Goal: Transaction & Acquisition: Book appointment/travel/reservation

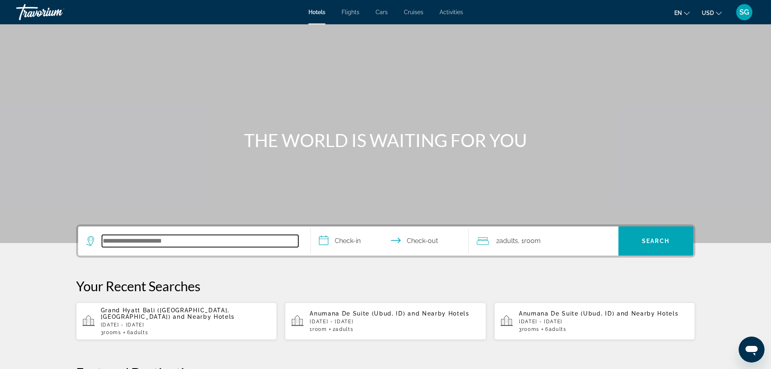
click at [224, 240] on input "Search hotel destination" at bounding box center [200, 241] width 196 height 12
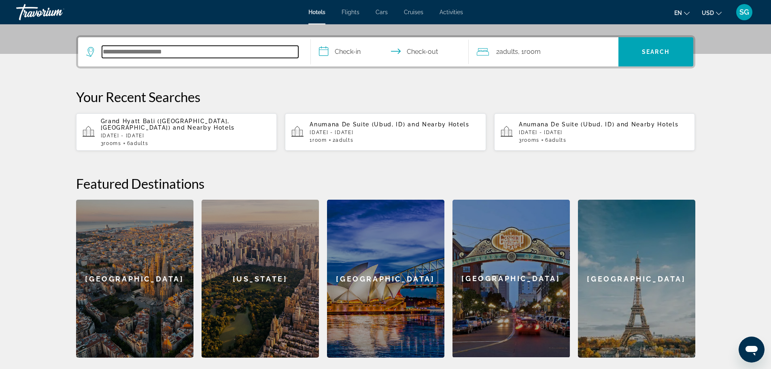
scroll to position [198, 0]
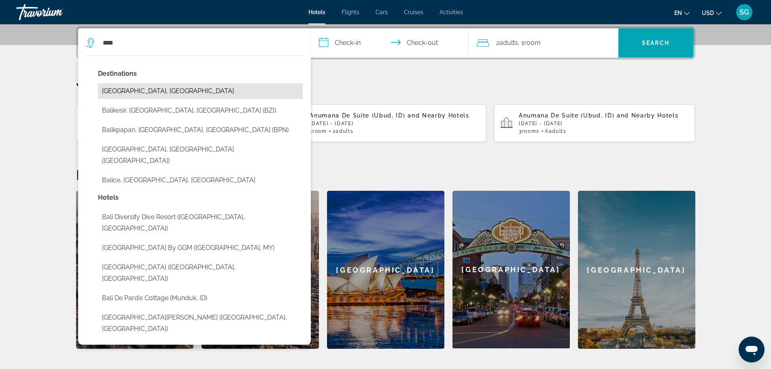
click at [183, 95] on button "[GEOGRAPHIC_DATA], [GEOGRAPHIC_DATA]" at bounding box center [200, 90] width 205 height 15
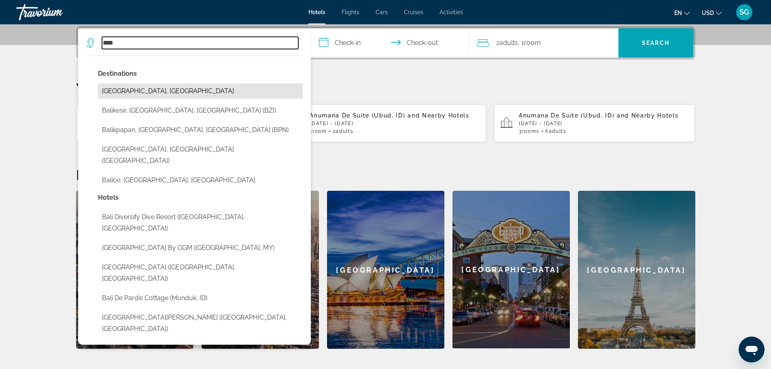
type input "**********"
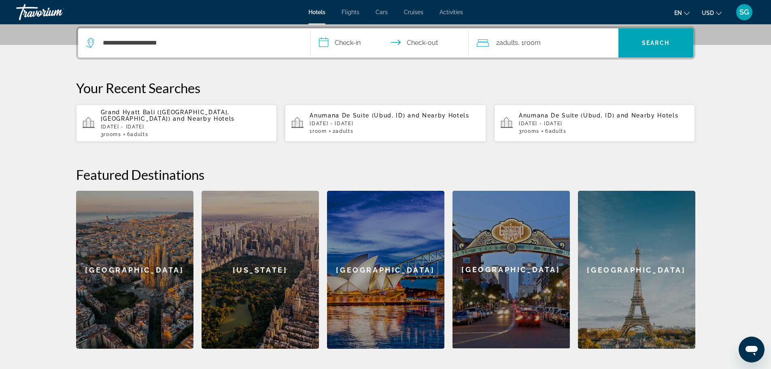
click at [341, 41] on input "**********" at bounding box center [391, 44] width 161 height 32
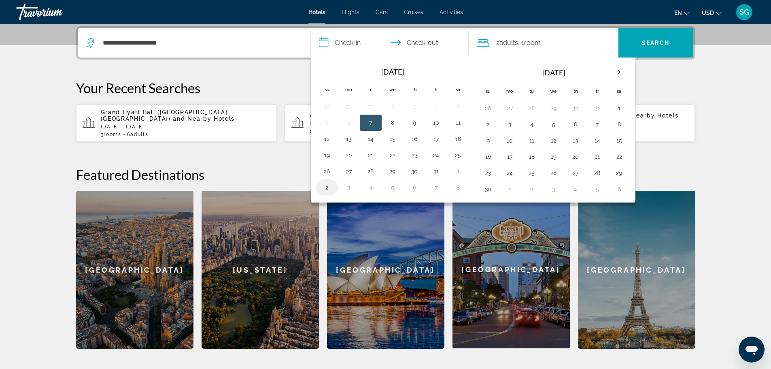
click at [323, 193] on button "2" at bounding box center [327, 187] width 13 height 11
click at [394, 190] on button "5" at bounding box center [392, 187] width 13 height 11
type input "**********"
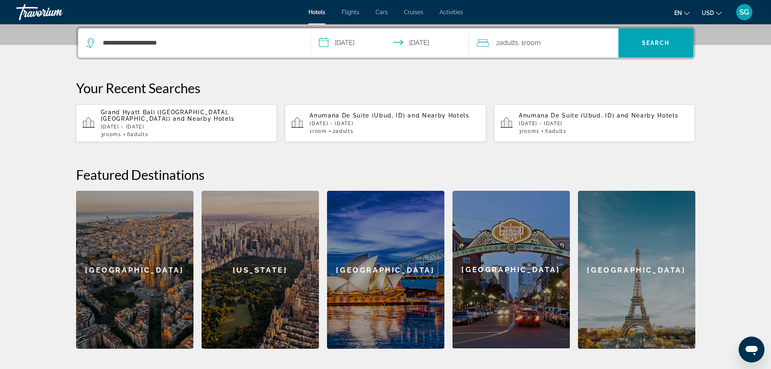
click at [531, 40] on span "Room" at bounding box center [532, 43] width 17 height 8
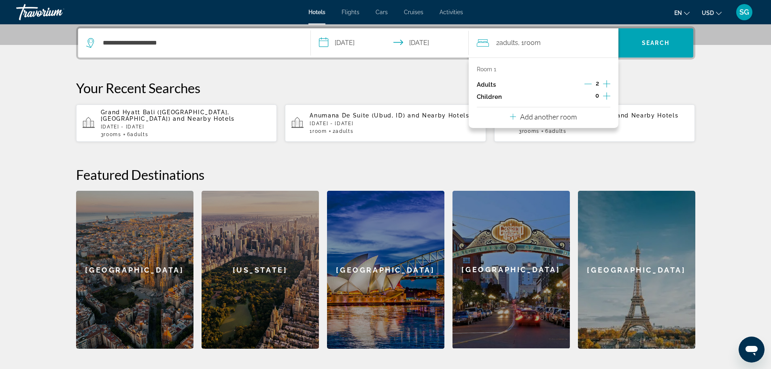
click at [580, 120] on div "Room 1 Adults 2 Children 0 Add another room" at bounding box center [544, 93] width 150 height 70
click at [557, 112] on div "Add another room" at bounding box center [543, 117] width 67 height 10
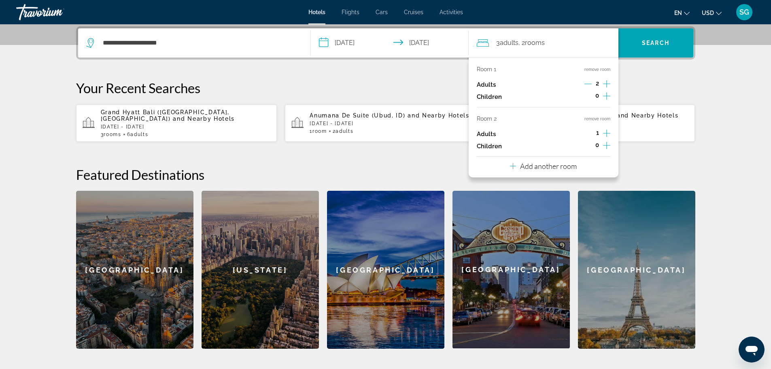
click at [606, 132] on icon "Increment adults" at bounding box center [606, 133] width 7 height 10
click at [574, 171] on button "Add another room" at bounding box center [543, 165] width 67 height 17
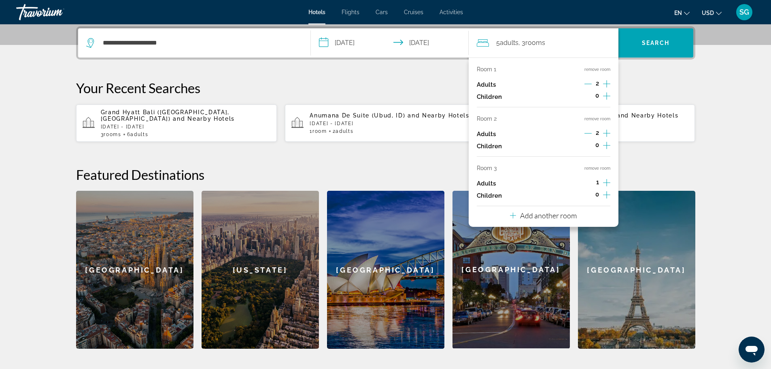
click at [601, 179] on div "1" at bounding box center [598, 183] width 26 height 12
click at [609, 183] on icon "Increment adults" at bounding box center [606, 183] width 7 height 10
click at [661, 46] on span "Search" at bounding box center [656, 43] width 28 height 6
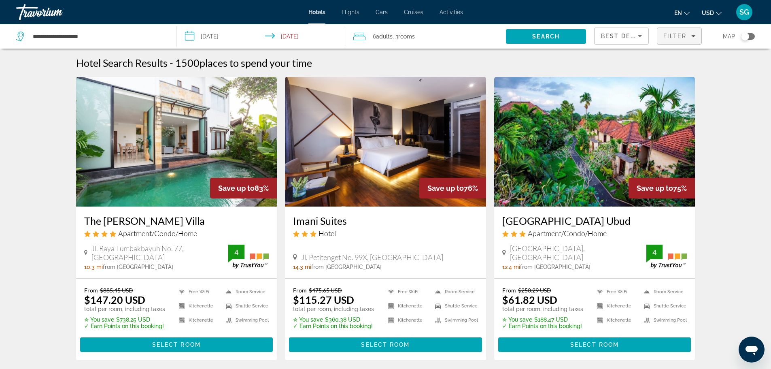
click at [681, 35] on span "Filter" at bounding box center [675, 36] width 23 height 6
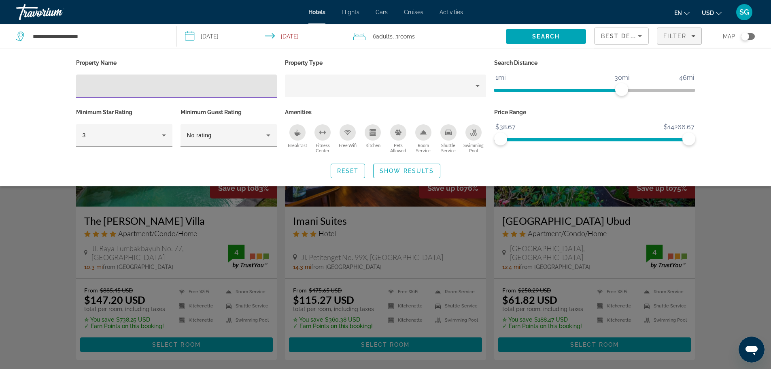
click at [125, 81] on input "Hotel Filters" at bounding box center [177, 86] width 188 height 10
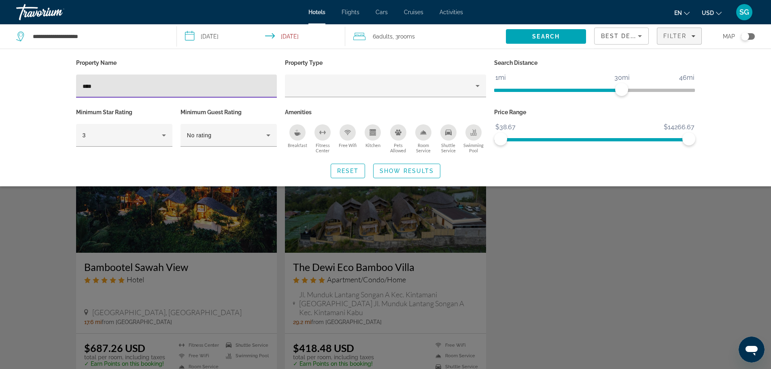
scroll to position [283, 0]
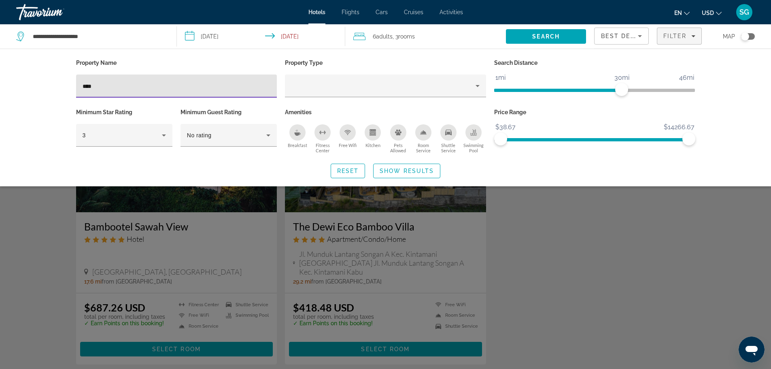
type input "****"
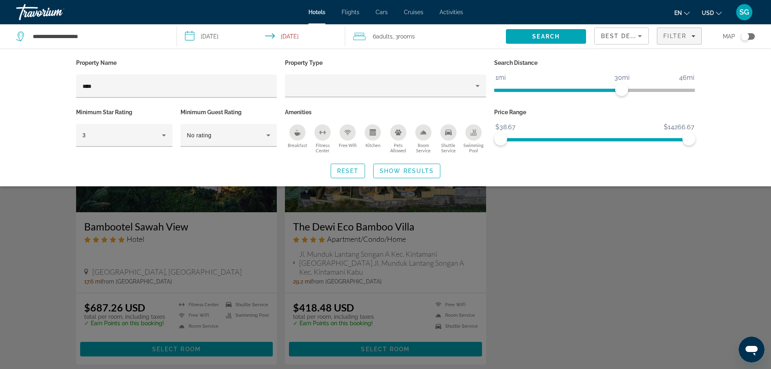
click at [613, 297] on div "Search widget" at bounding box center [385, 244] width 771 height 247
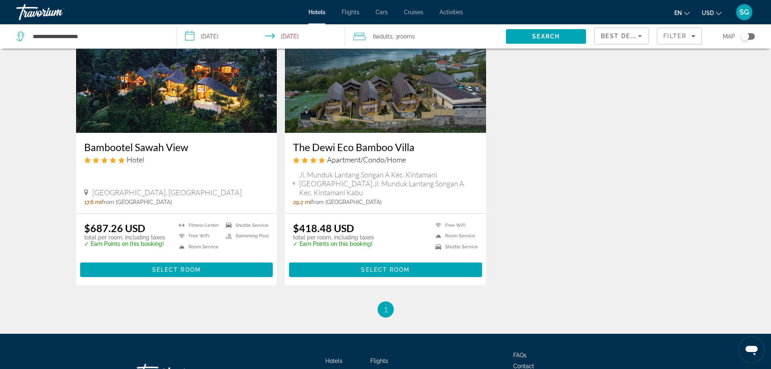
scroll to position [364, 0]
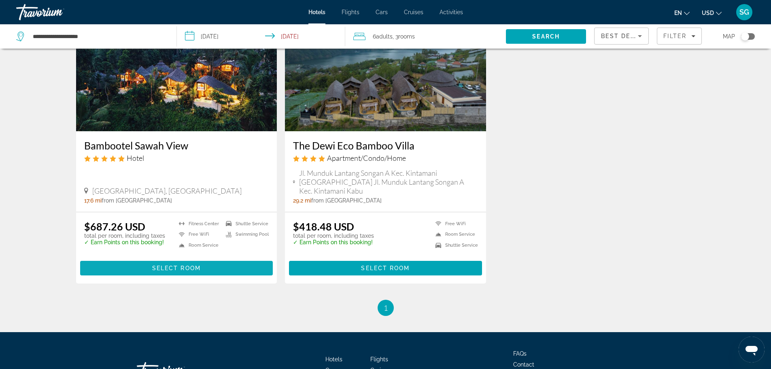
click at [203, 266] on span "Main content" at bounding box center [176, 267] width 193 height 19
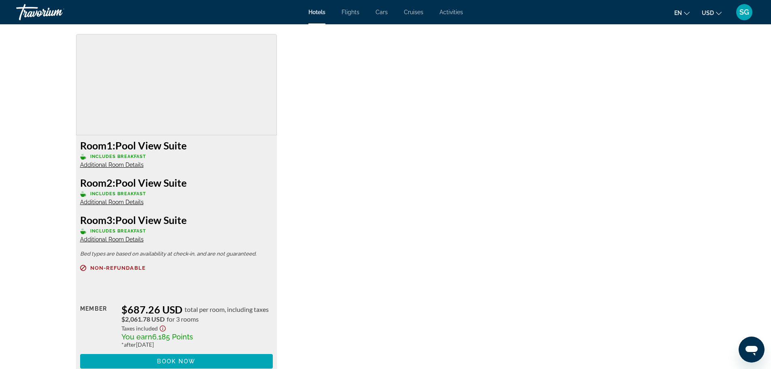
scroll to position [1127, 0]
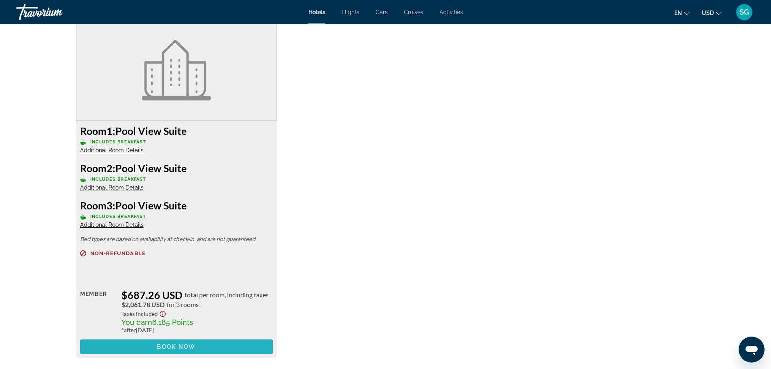
click at [245, 351] on span "Main content" at bounding box center [176, 346] width 193 height 19
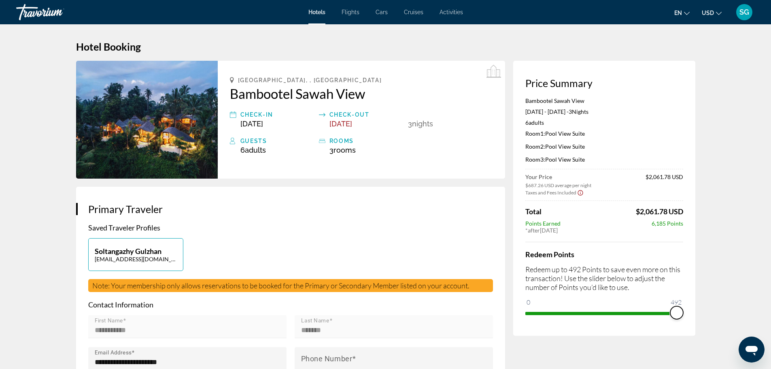
drag, startPoint x: 530, startPoint y: 310, endPoint x: 727, endPoint y: 313, distance: 197.2
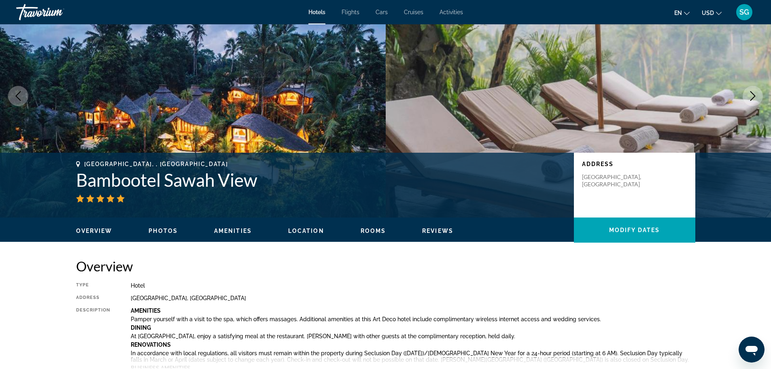
scroll to position [243, 0]
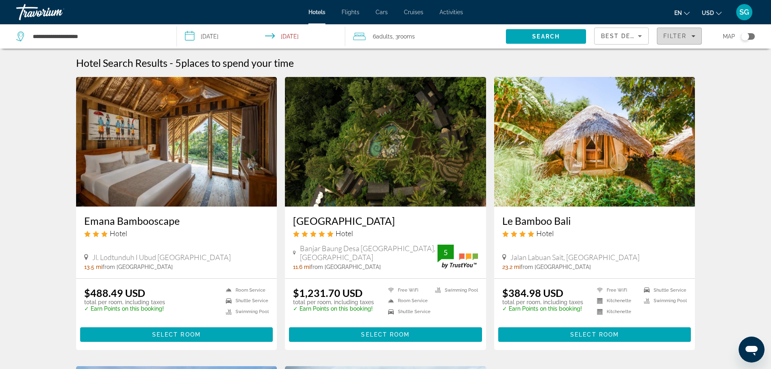
click at [665, 39] on span "Filters" at bounding box center [680, 35] width 44 height 19
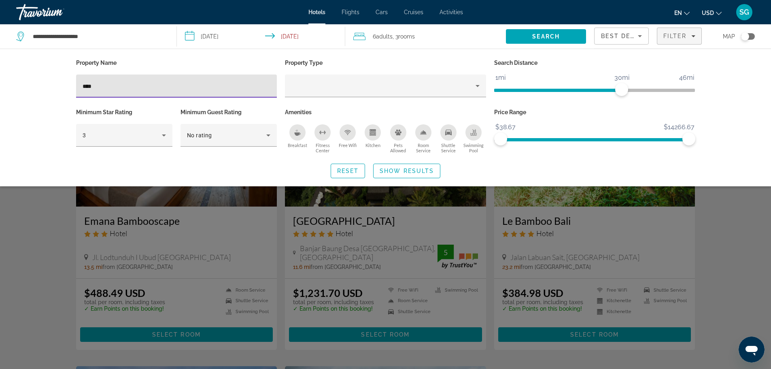
drag, startPoint x: 134, startPoint y: 87, endPoint x: 27, endPoint y: 81, distance: 107.1
click at [31, 84] on div "Property Name **** Property Type Search Distance 1mi 46mi 30mi Minimum Star Rat…" at bounding box center [385, 118] width 771 height 138
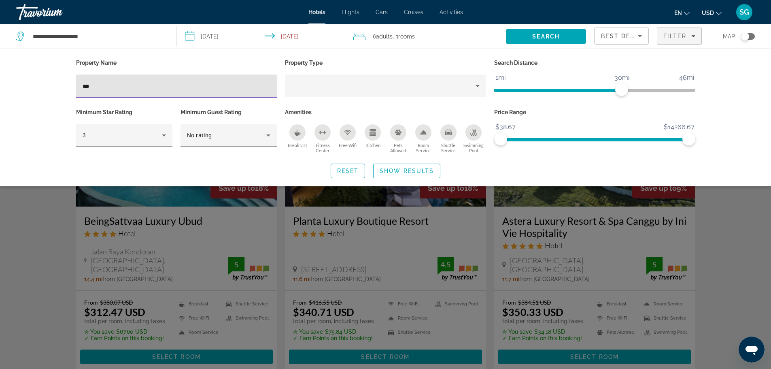
type input "***"
click at [723, 251] on div "Search widget" at bounding box center [385, 244] width 771 height 247
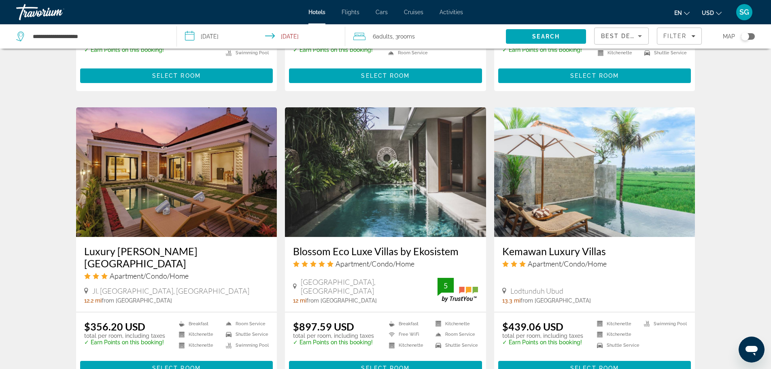
scroll to position [931, 0]
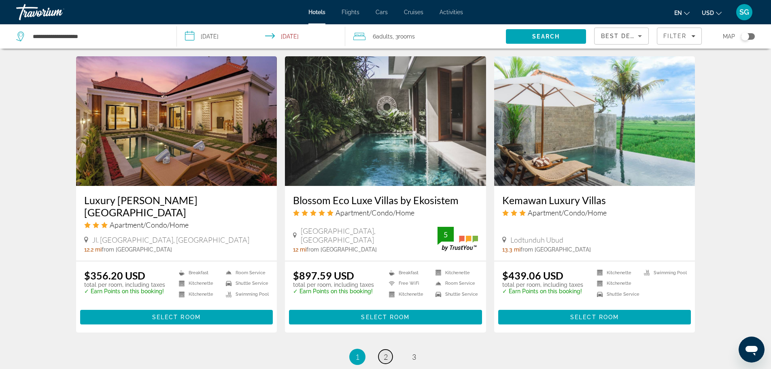
click at [381, 355] on link "page 2" at bounding box center [386, 356] width 14 height 14
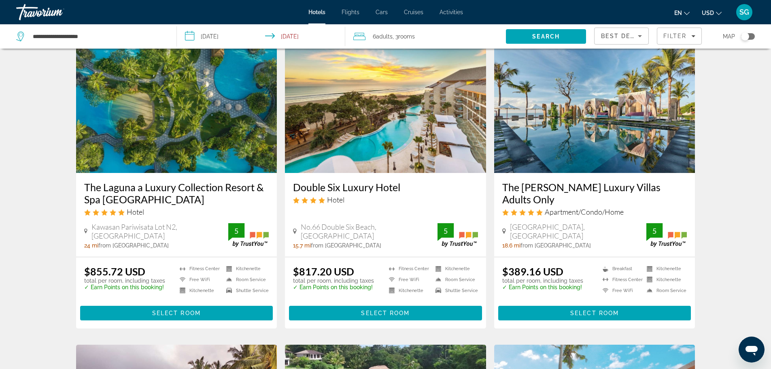
scroll to position [648, 0]
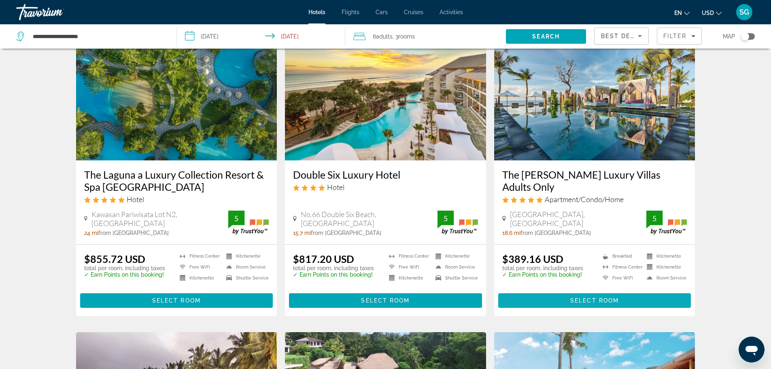
click at [561, 291] on span "Main content" at bounding box center [595, 300] width 193 height 19
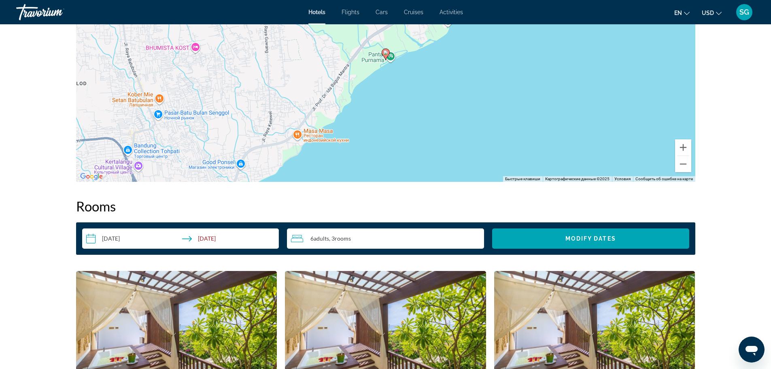
scroll to position [727, 0]
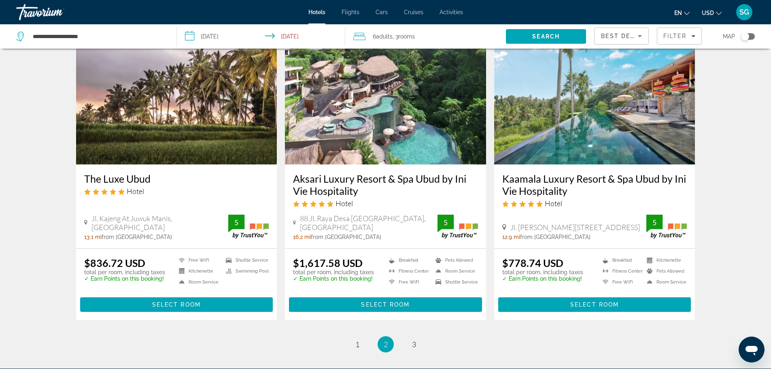
scroll to position [1030, 0]
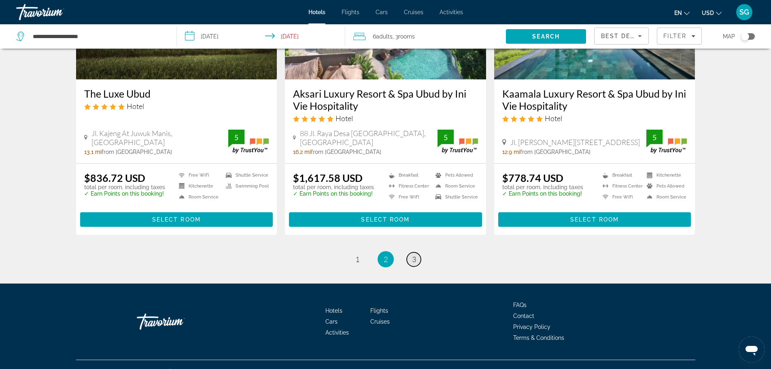
click at [414, 255] on span "3" at bounding box center [414, 259] width 4 height 9
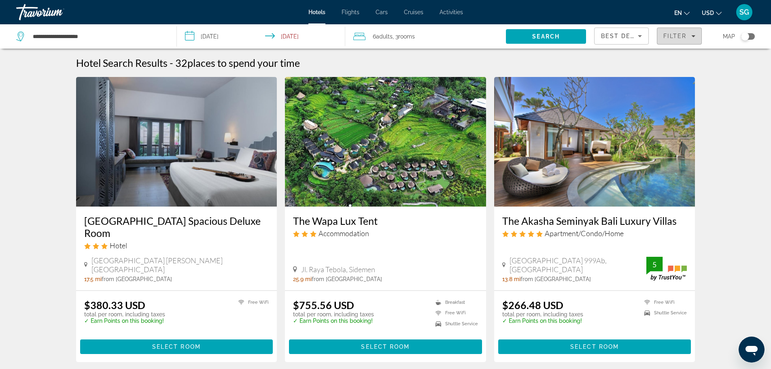
click at [671, 38] on span "Filter" at bounding box center [675, 36] width 23 height 6
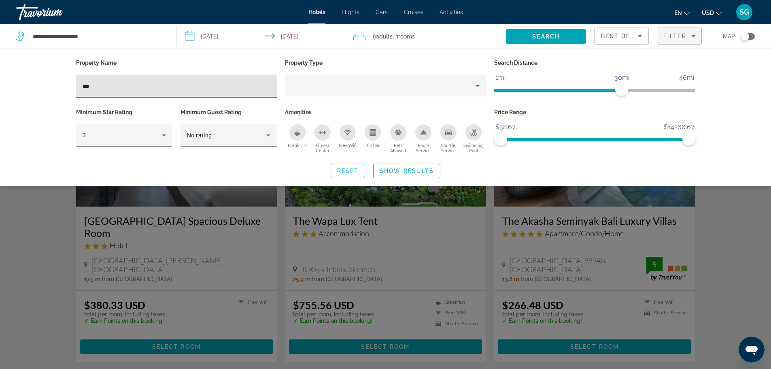
drag, startPoint x: 166, startPoint y: 84, endPoint x: 6, endPoint y: 70, distance: 160.9
click at [6, 70] on div "Property Name *** Property Type Search Distance 1mi 46mi 30mi Minimum Star Rati…" at bounding box center [385, 118] width 771 height 138
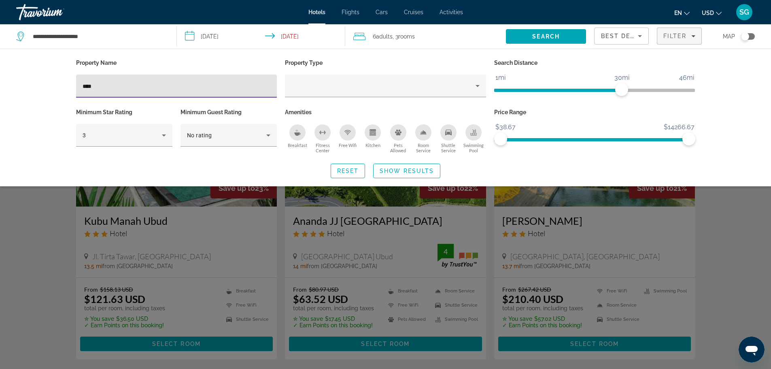
type input "****"
click at [712, 223] on div "Search widget" at bounding box center [385, 244] width 771 height 247
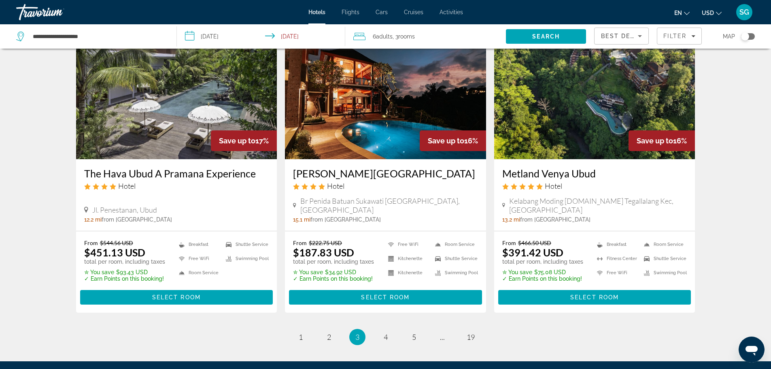
scroll to position [972, 0]
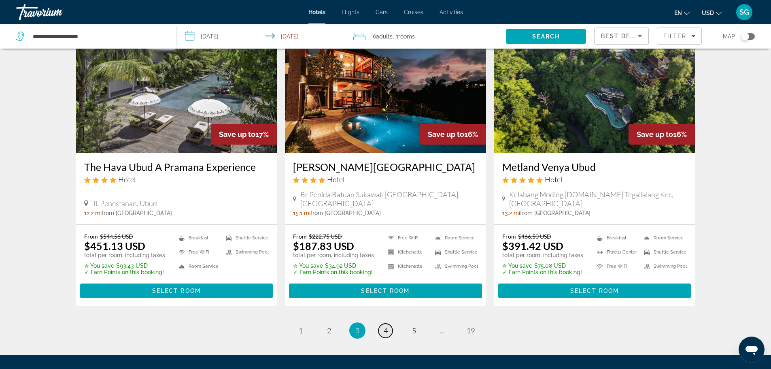
click at [388, 326] on span "4" at bounding box center [386, 330] width 4 height 9
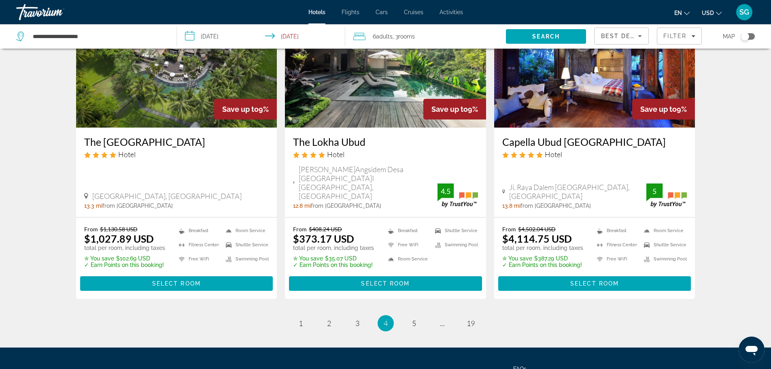
scroll to position [1048, 0]
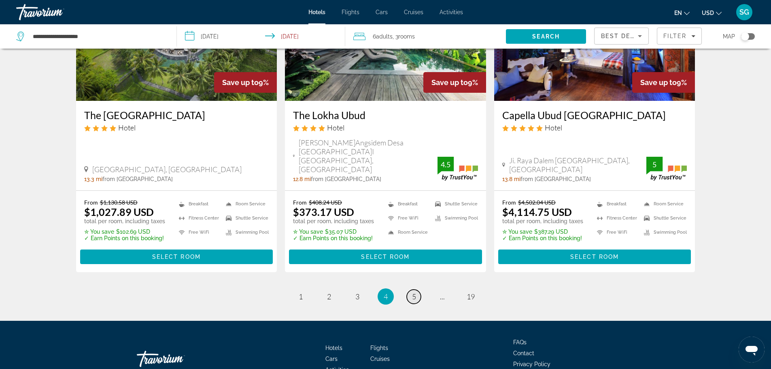
click at [414, 292] on span "5" at bounding box center [414, 296] width 4 height 9
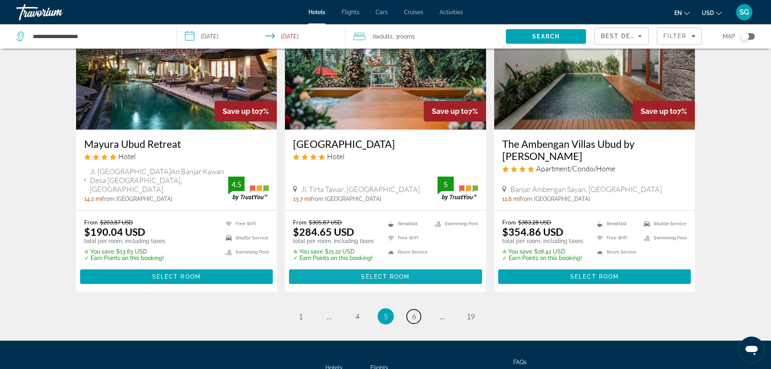
scroll to position [1057, 0]
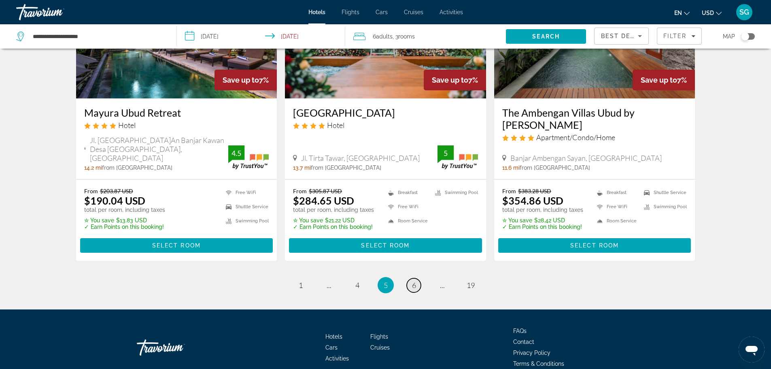
click at [417, 278] on link "page 6" at bounding box center [414, 285] width 14 height 14
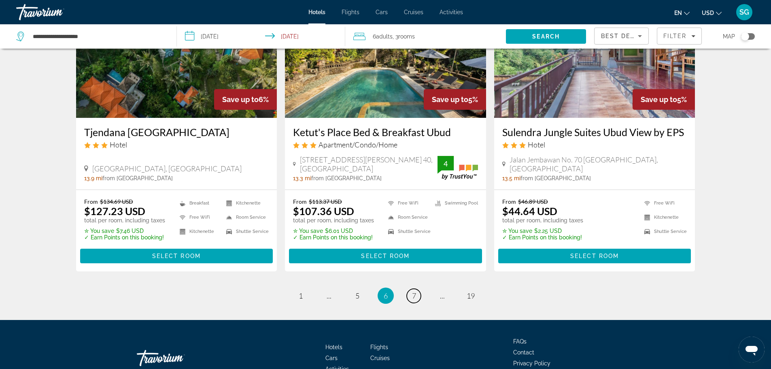
scroll to position [1030, 0]
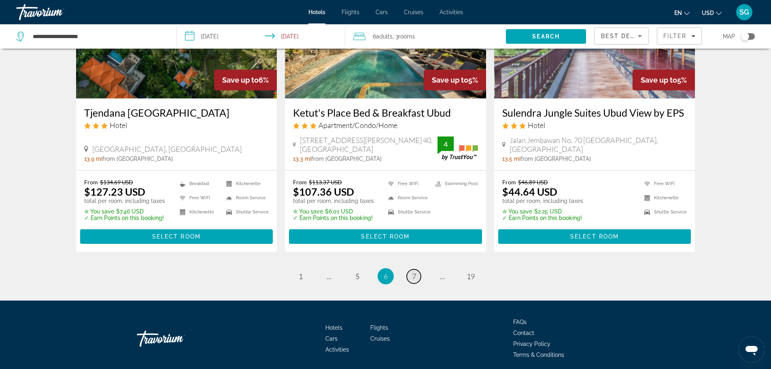
click at [413, 272] on span "7" at bounding box center [414, 276] width 4 height 9
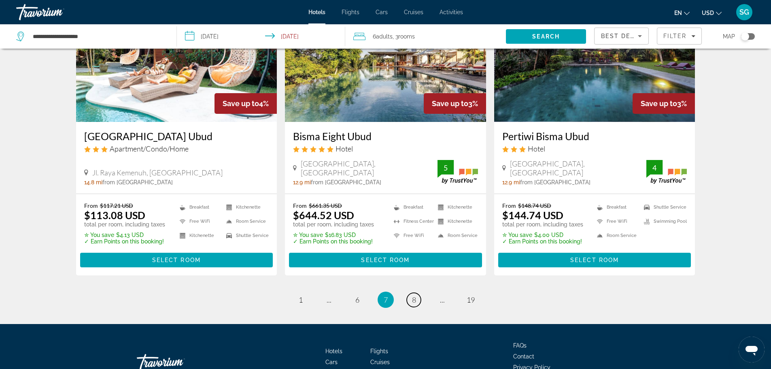
scroll to position [1060, 0]
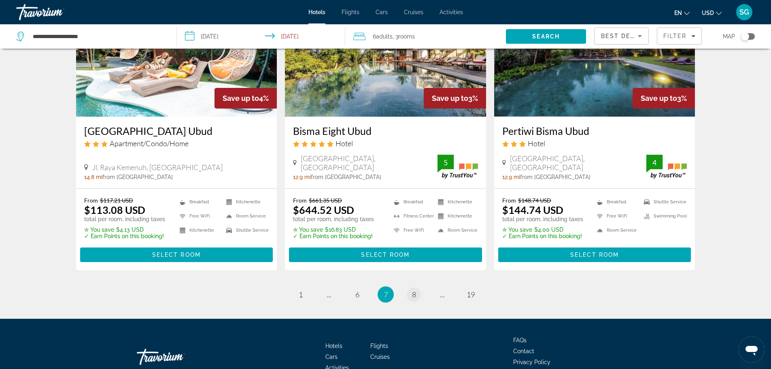
click at [419, 286] on ul "7 / 19 page 1 page ... page 6 You're on page 7 page 8 page ... page 19" at bounding box center [386, 294] width 620 height 16
click at [416, 290] on span "8" at bounding box center [414, 294] width 4 height 9
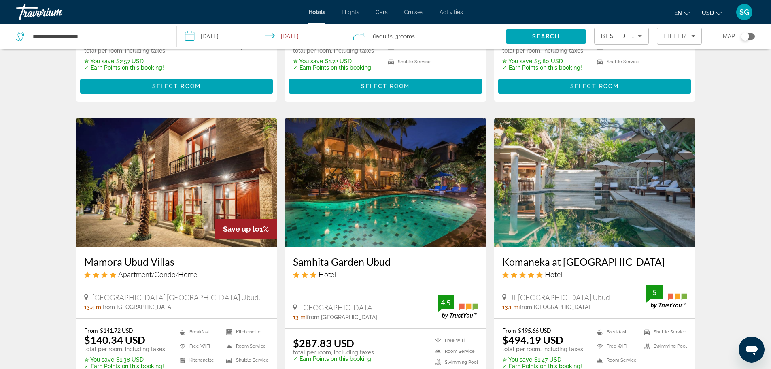
scroll to position [1027, 0]
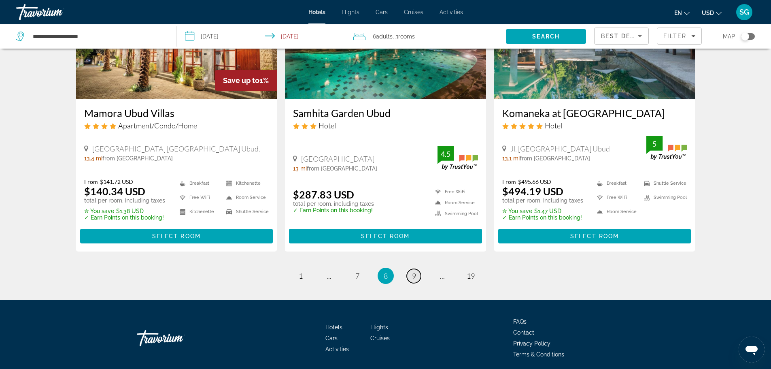
click at [414, 269] on link "page 9" at bounding box center [414, 276] width 14 height 14
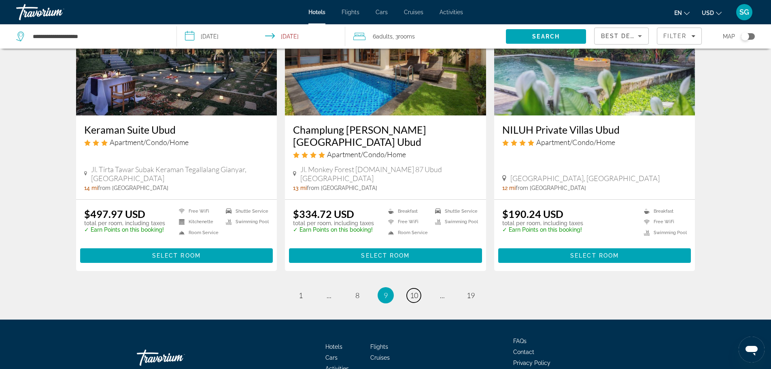
scroll to position [991, 0]
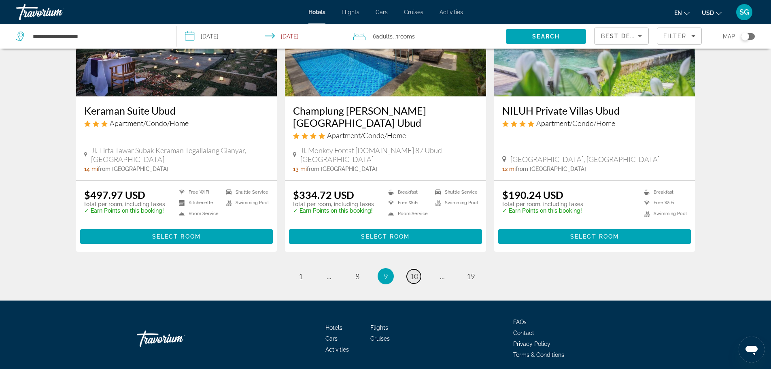
click at [411, 272] on span "10" at bounding box center [414, 276] width 8 height 9
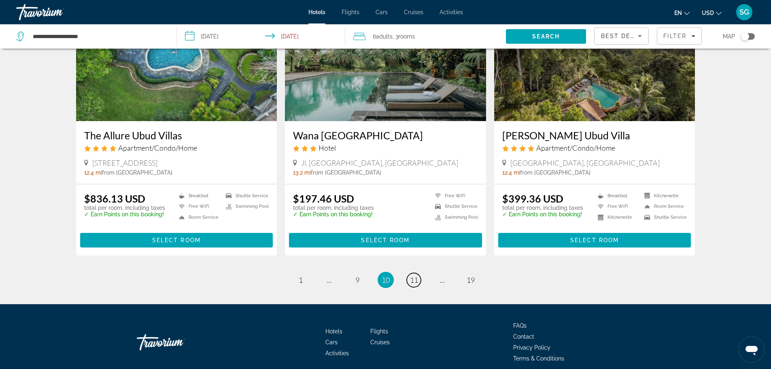
scroll to position [969, 0]
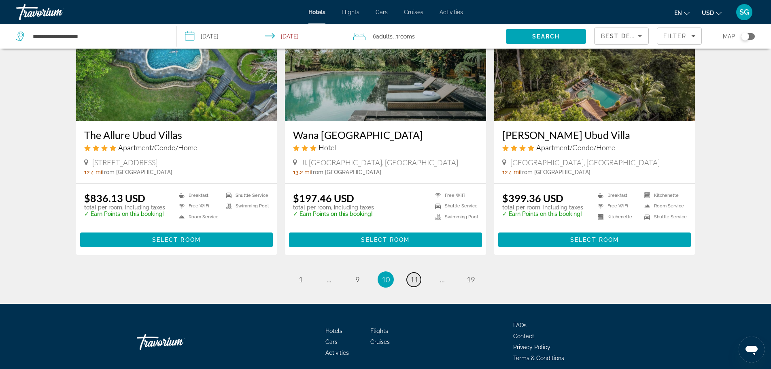
click at [419, 273] on link "page 11" at bounding box center [414, 280] width 14 height 14
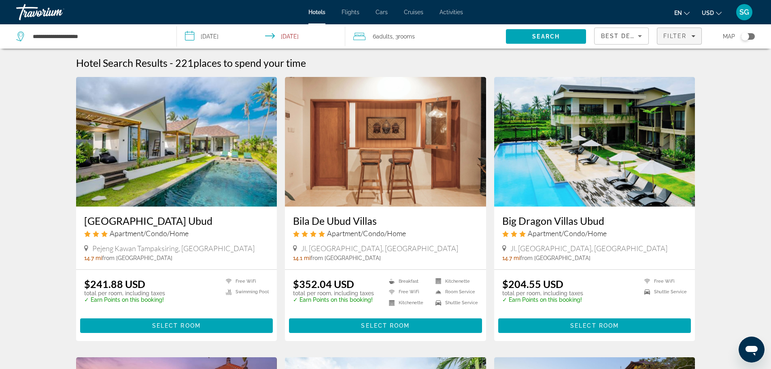
click at [674, 40] on span "Filters" at bounding box center [680, 35] width 44 height 19
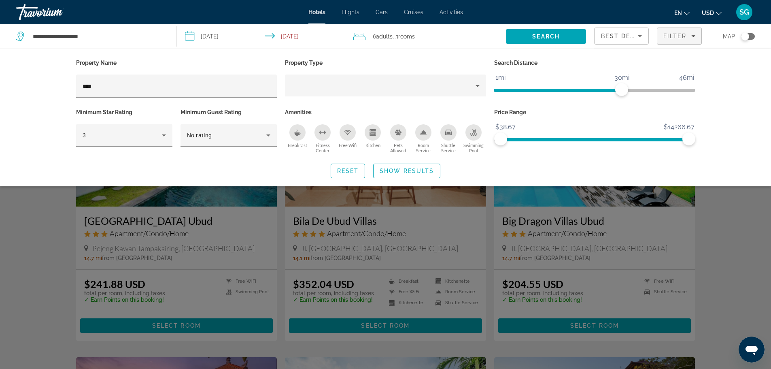
drag, startPoint x: 136, startPoint y: 92, endPoint x: 28, endPoint y: 94, distance: 107.7
click at [28, 94] on div "Property Name **** Property Type Search Distance 1mi 46mi 30mi Minimum Star Rat…" at bounding box center [385, 118] width 771 height 138
click at [130, 90] on input "****" at bounding box center [177, 86] width 188 height 10
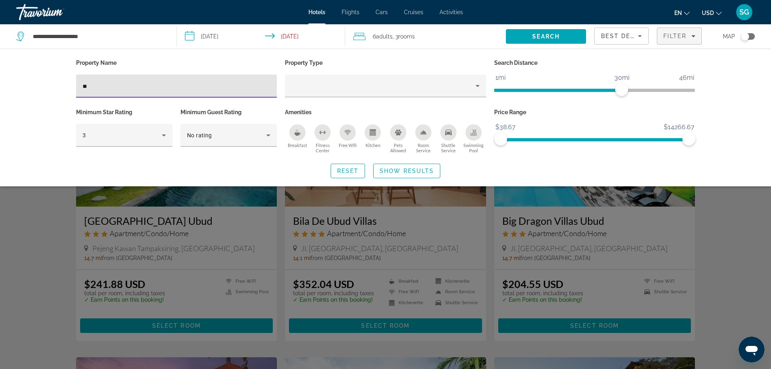
type input "*"
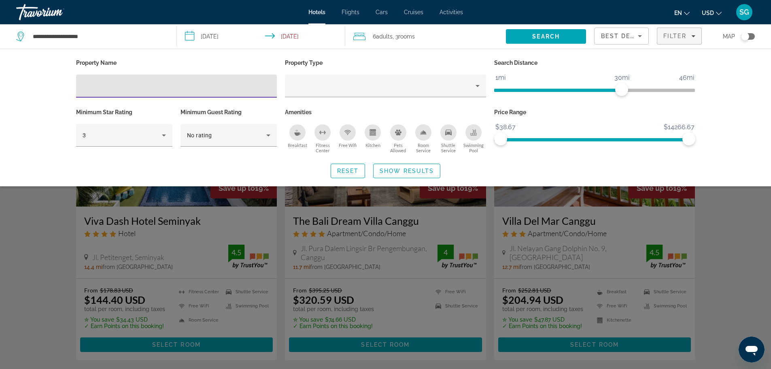
click at [752, 102] on div "Property Name Property Type Search Distance 1mi 46mi 30mi Minimum Star Rating 3…" at bounding box center [385, 118] width 771 height 138
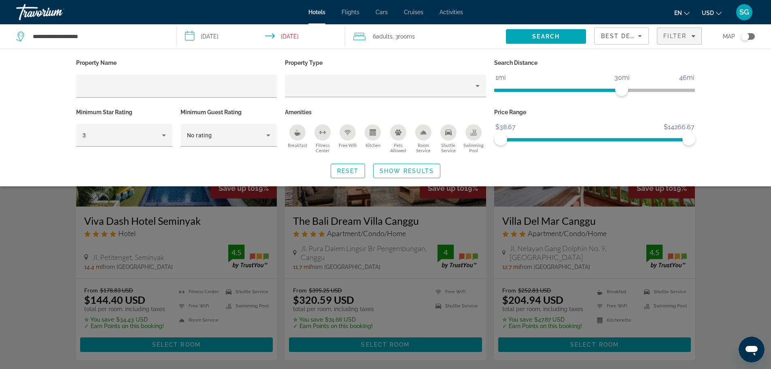
click at [769, 226] on div "Search widget" at bounding box center [385, 244] width 771 height 247
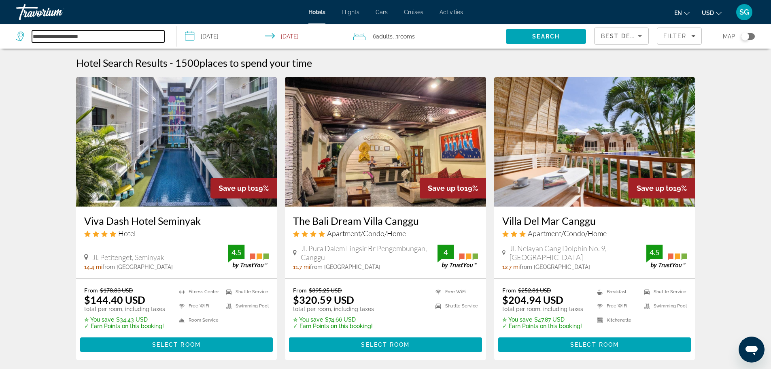
click at [39, 31] on input "**********" at bounding box center [98, 36] width 132 height 12
click at [103, 35] on input "**********" at bounding box center [98, 36] width 132 height 12
click at [554, 36] on span "Search" at bounding box center [547, 36] width 28 height 6
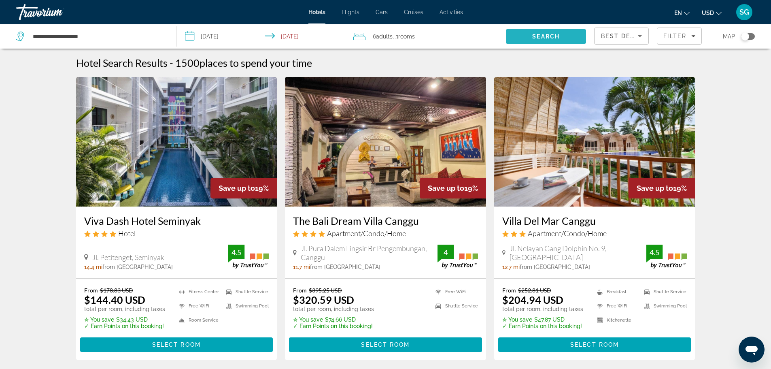
click at [554, 36] on span "Search" at bounding box center [547, 36] width 28 height 6
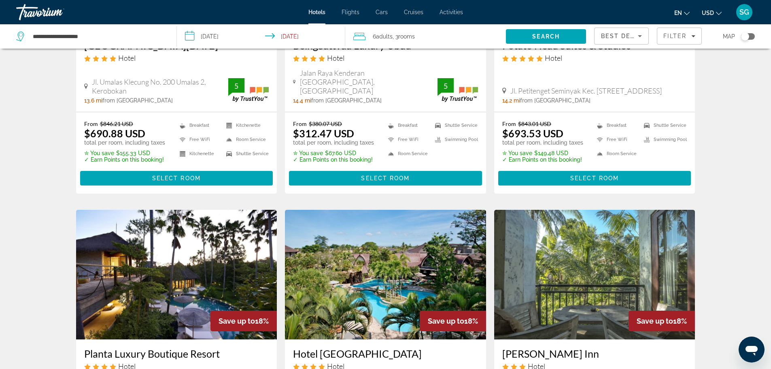
scroll to position [955, 0]
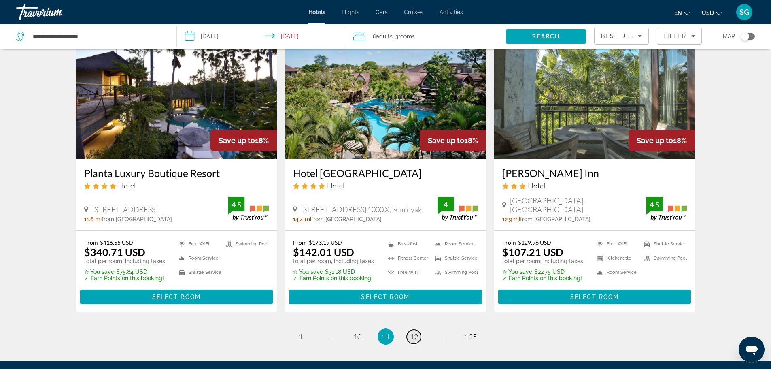
click at [412, 332] on span "12" at bounding box center [414, 336] width 8 height 9
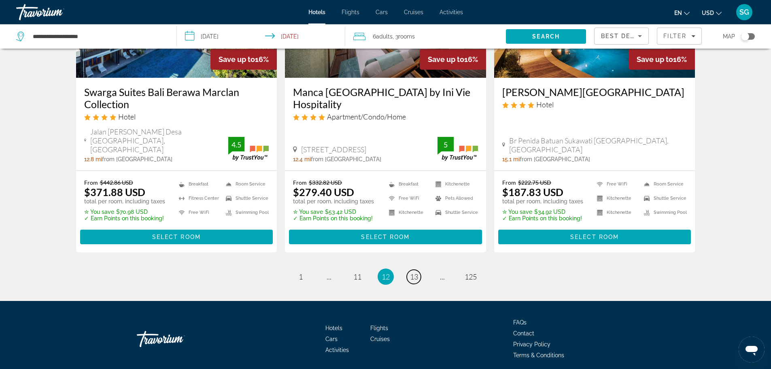
scroll to position [1048, 0]
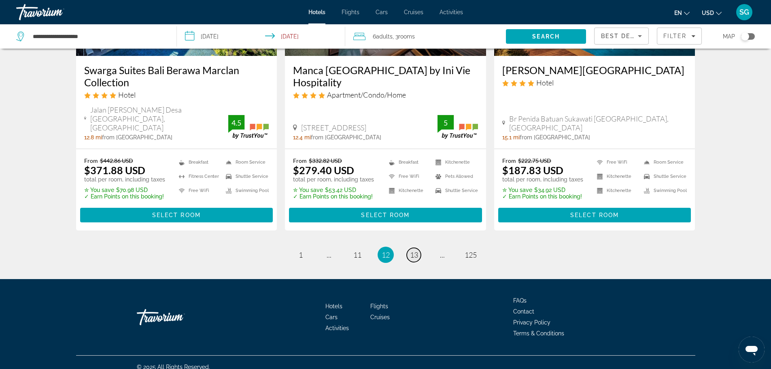
click at [412, 250] on span "13" at bounding box center [414, 254] width 8 height 9
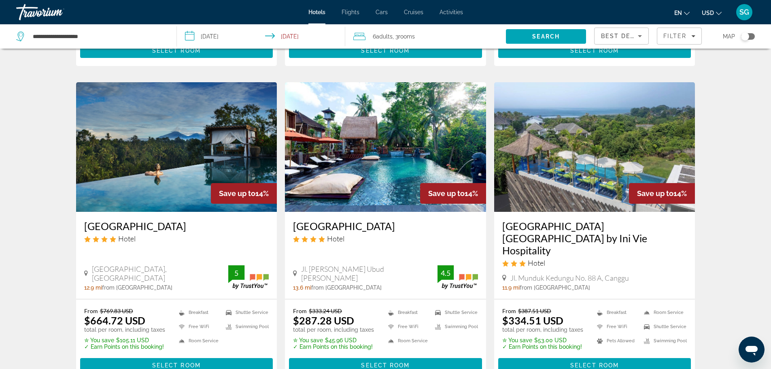
scroll to position [931, 0]
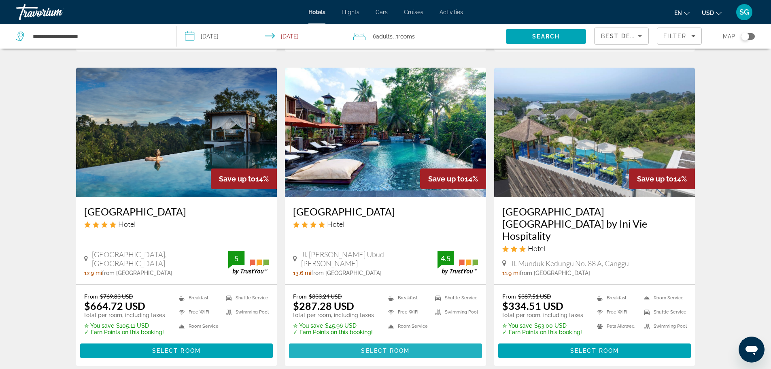
drag, startPoint x: 377, startPoint y: 309, endPoint x: 407, endPoint y: 177, distance: 134.5
click at [377, 347] on span "Select Room" at bounding box center [385, 350] width 49 height 6
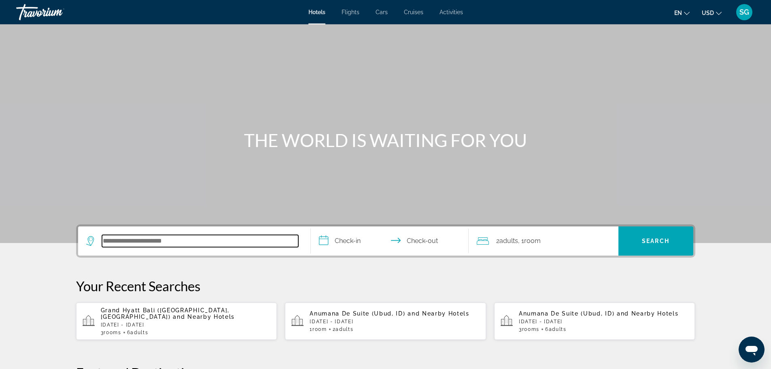
click at [198, 245] on input "Search hotel destination" at bounding box center [200, 241] width 196 height 12
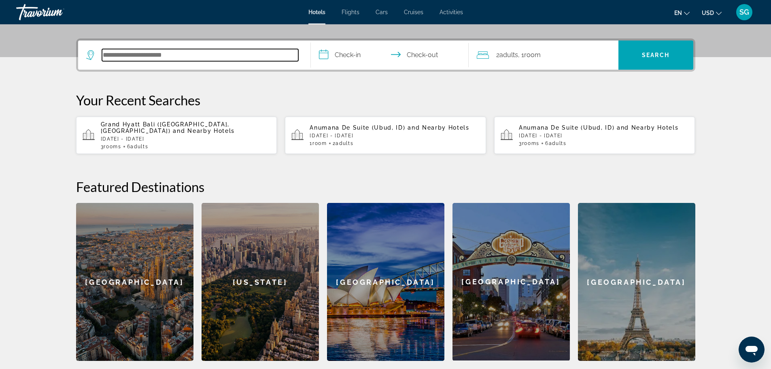
scroll to position [198, 0]
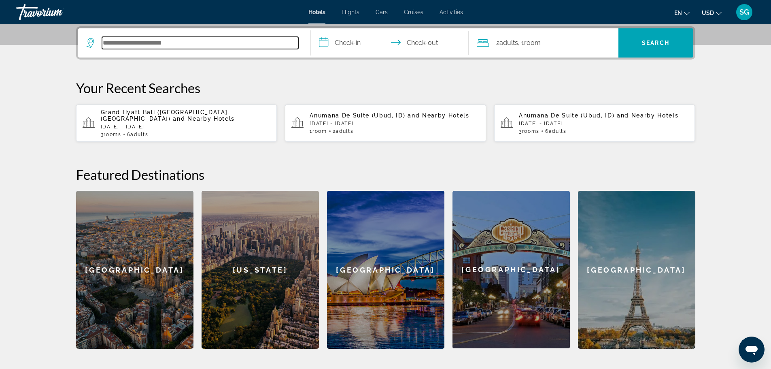
click at [151, 43] on input "Search hotel destination" at bounding box center [200, 43] width 196 height 12
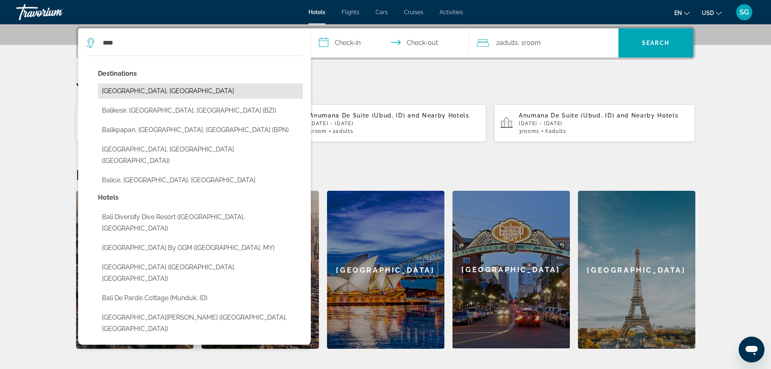
click at [146, 89] on button "[GEOGRAPHIC_DATA], [GEOGRAPHIC_DATA]" at bounding box center [200, 90] width 205 height 15
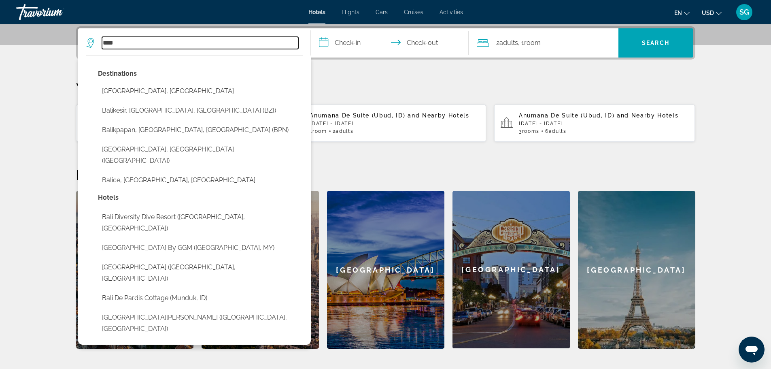
type input "**********"
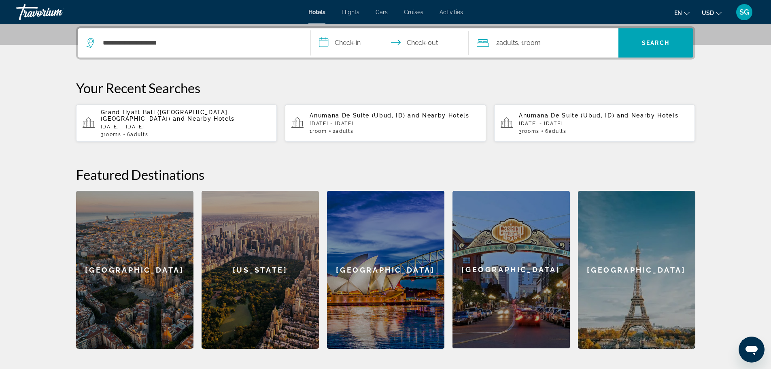
click at [351, 49] on input "**********" at bounding box center [391, 44] width 161 height 32
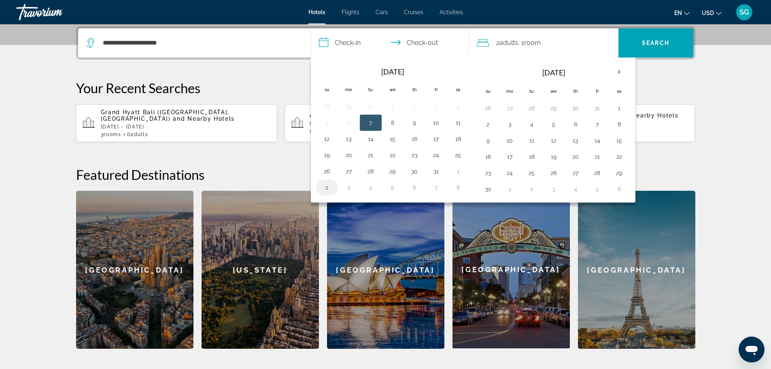
click at [330, 190] on button "2" at bounding box center [327, 187] width 13 height 11
click at [390, 191] on button "5" at bounding box center [392, 187] width 13 height 11
type input "**********"
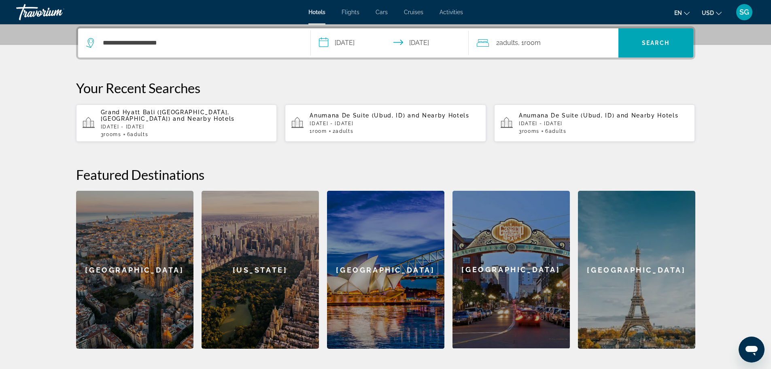
click at [531, 49] on div "2 Adult Adults , 1 Room rooms" at bounding box center [548, 42] width 142 height 29
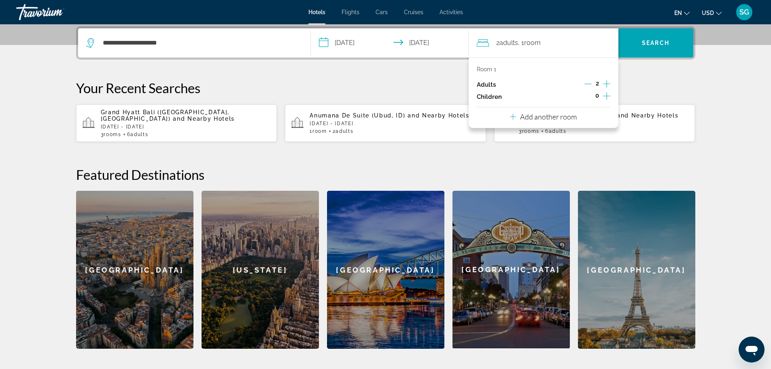
click at [609, 85] on icon "Increment adults" at bounding box center [606, 84] width 7 height 10
click at [608, 85] on icon "Increment adults" at bounding box center [606, 84] width 7 height 10
click at [606, 85] on icon "Increment adults" at bounding box center [606, 84] width 7 height 10
click at [659, 44] on span "Search" at bounding box center [656, 43] width 28 height 6
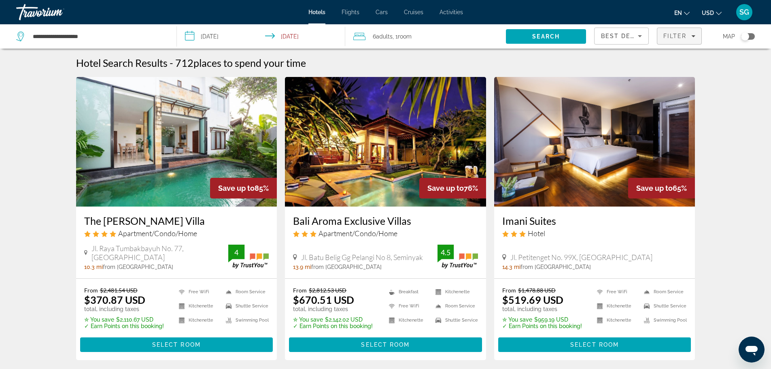
click at [663, 36] on span "Filters" at bounding box center [680, 35] width 44 height 19
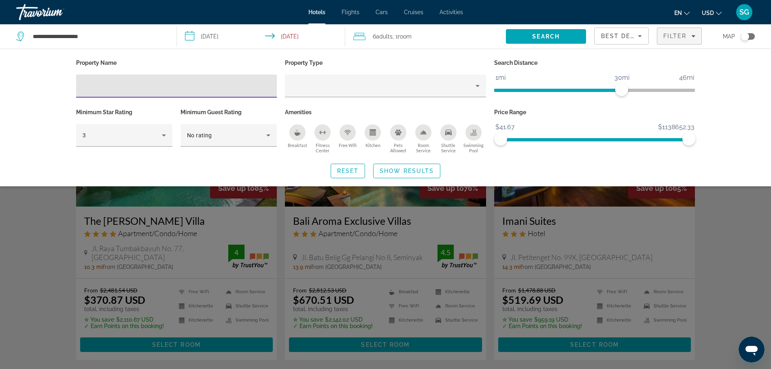
click at [174, 83] on input "Hotel Filters" at bounding box center [177, 86] width 188 height 10
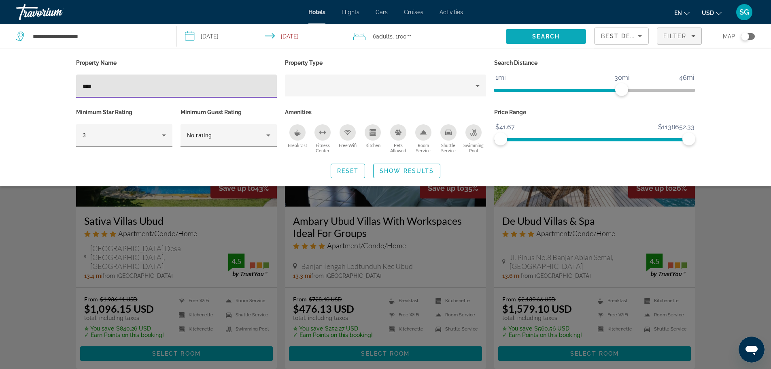
type input "****"
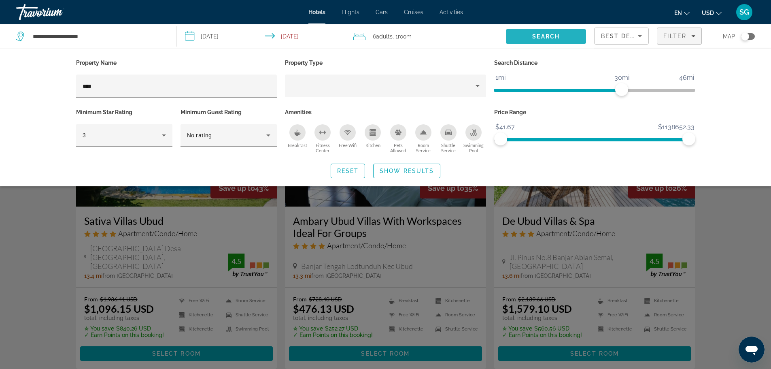
click at [554, 32] on span "Search" at bounding box center [546, 36] width 80 height 19
click at [754, 245] on div "Search widget" at bounding box center [385, 244] width 771 height 247
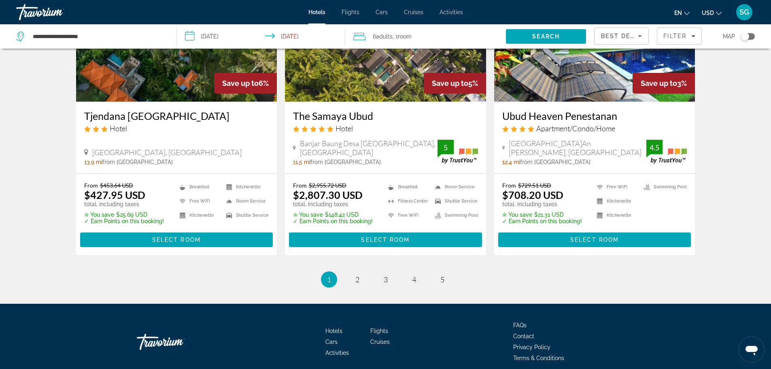
scroll to position [1042, 0]
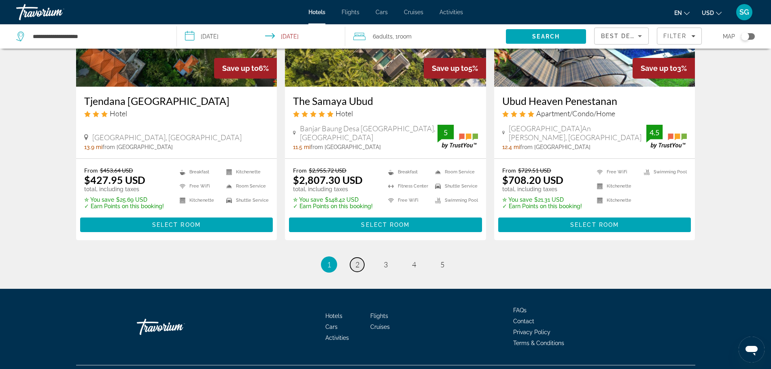
click at [357, 260] on span "2" at bounding box center [358, 264] width 4 height 9
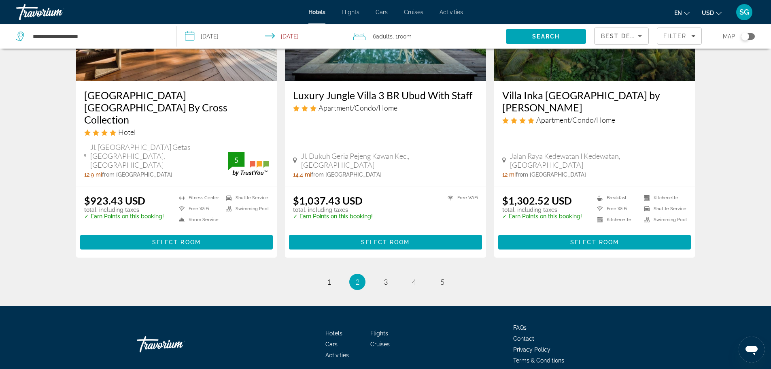
scroll to position [1006, 0]
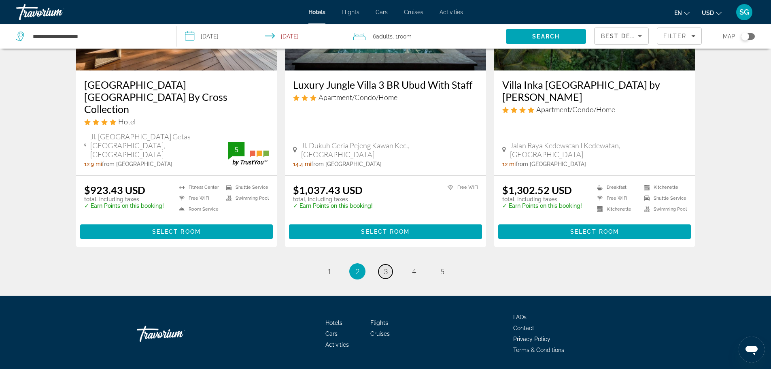
click at [386, 267] on span "3" at bounding box center [386, 271] width 4 height 9
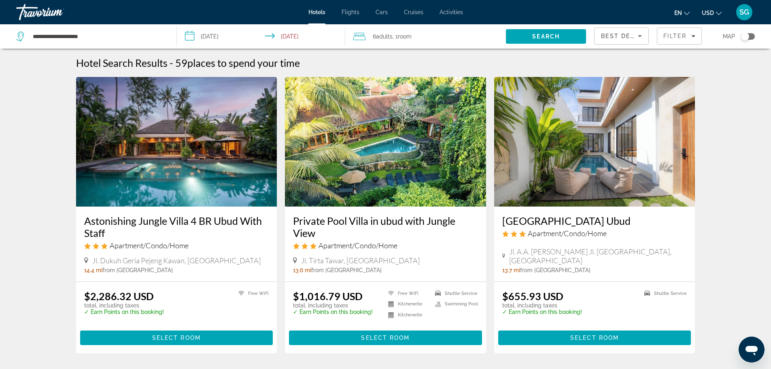
click at [384, 163] on img "Main content" at bounding box center [385, 142] width 201 height 130
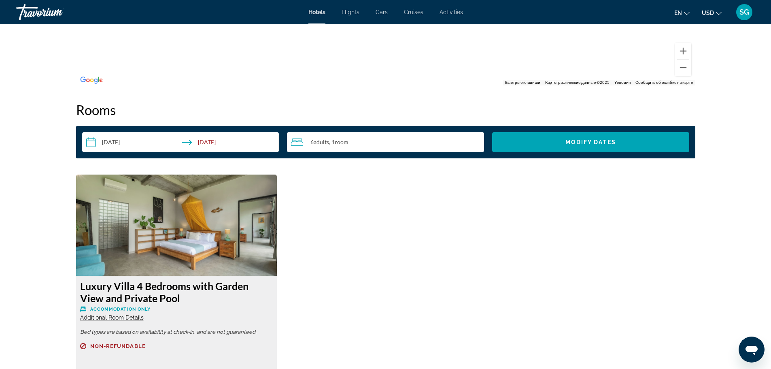
scroll to position [1174, 0]
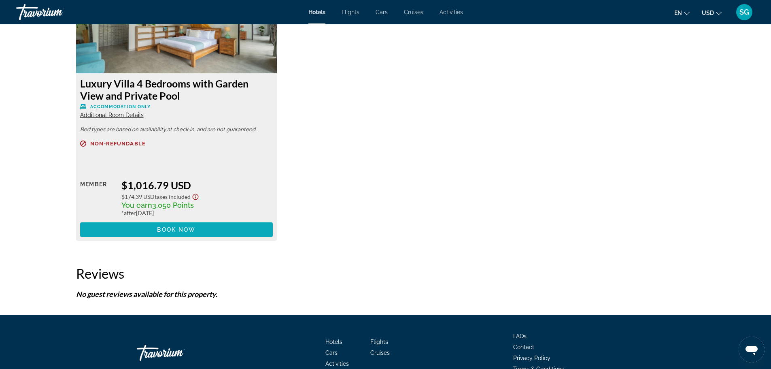
click at [237, 230] on span "Main content" at bounding box center [176, 229] width 193 height 19
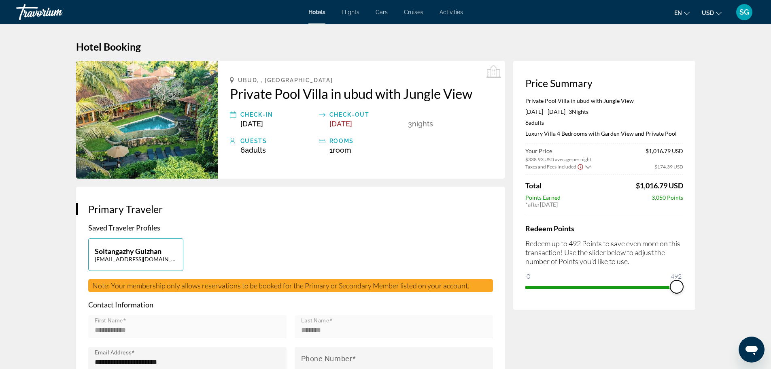
drag, startPoint x: 533, startPoint y: 285, endPoint x: 722, endPoint y: 282, distance: 190.0
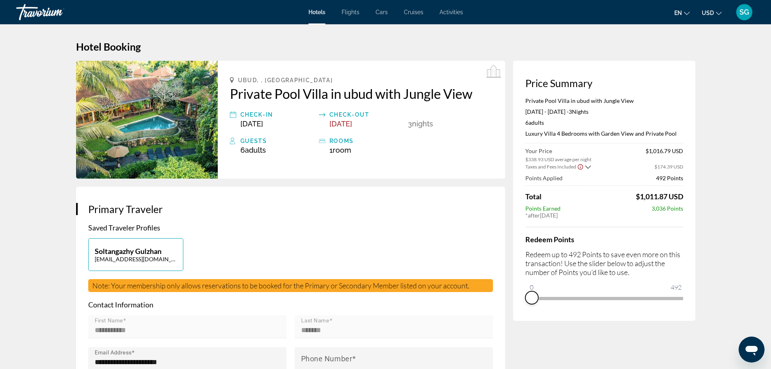
drag, startPoint x: 676, startPoint y: 299, endPoint x: 394, endPoint y: 298, distance: 281.9
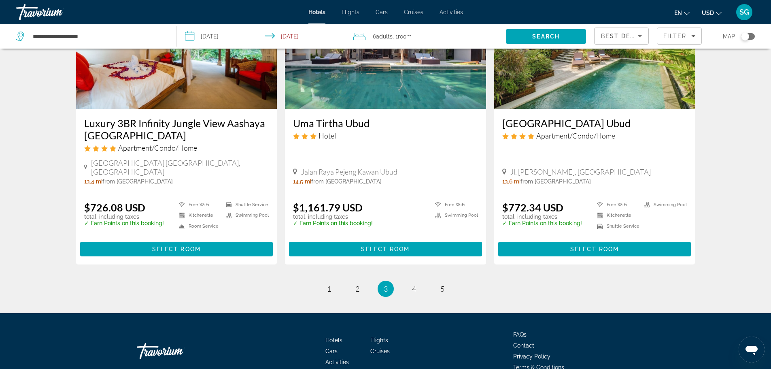
scroll to position [1006, 0]
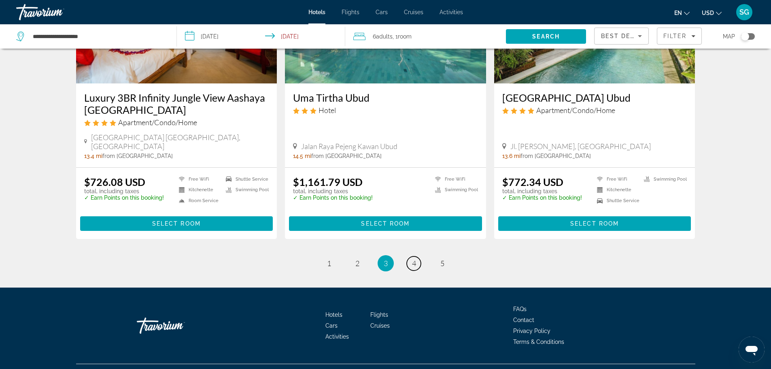
click at [419, 256] on link "page 4" at bounding box center [414, 263] width 14 height 14
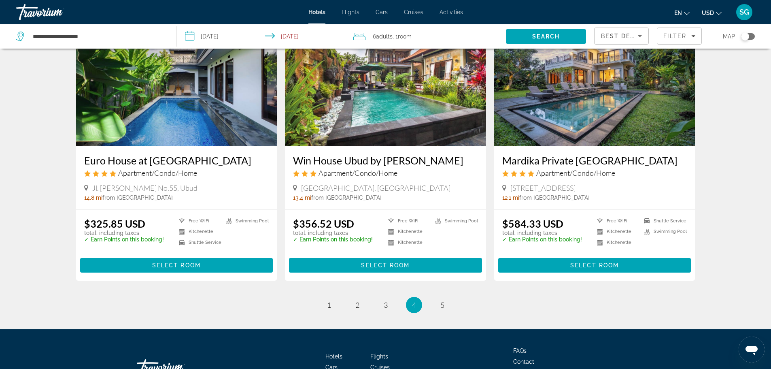
scroll to position [928, 0]
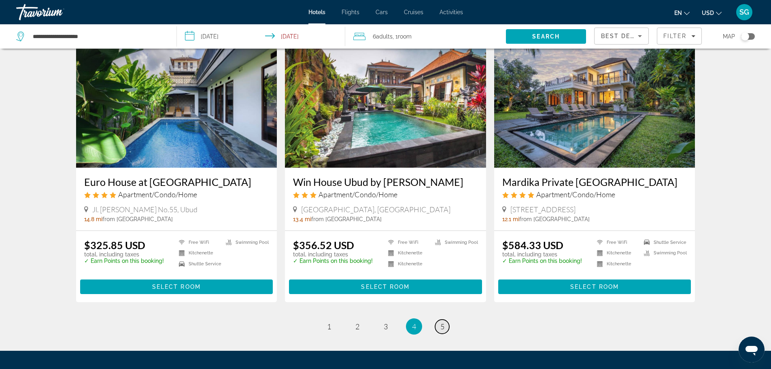
click at [449, 326] on link "page 5" at bounding box center [442, 327] width 14 height 14
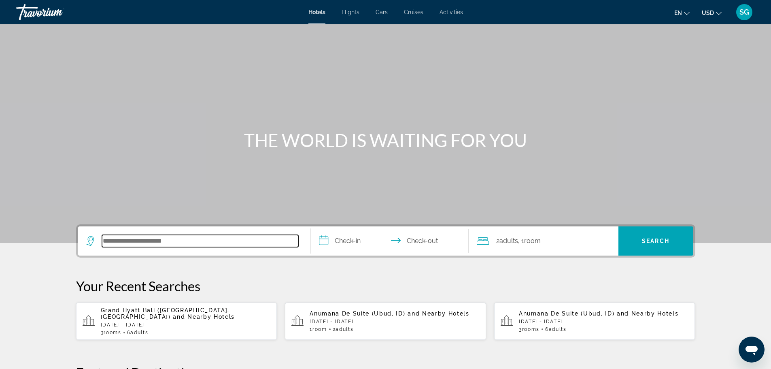
click at [224, 238] on input "Search hotel destination" at bounding box center [200, 241] width 196 height 12
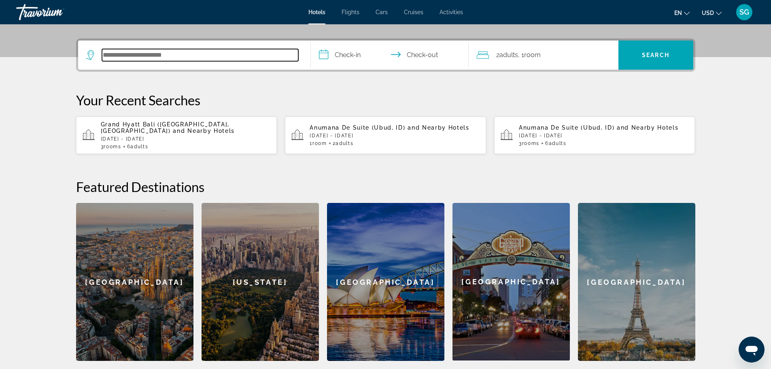
scroll to position [198, 0]
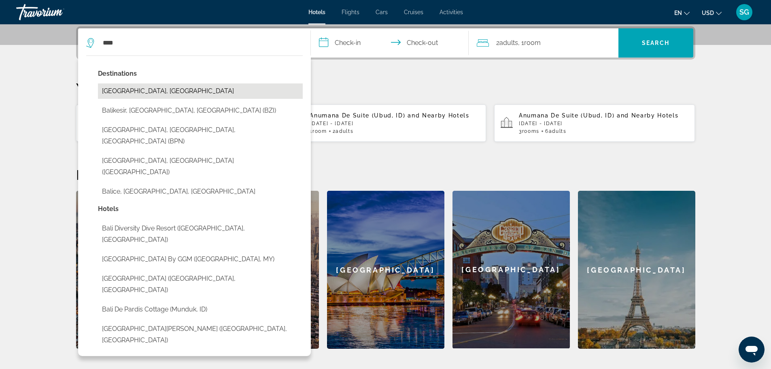
click at [146, 87] on button "Bali Island, Indonesia" at bounding box center [200, 90] width 205 height 15
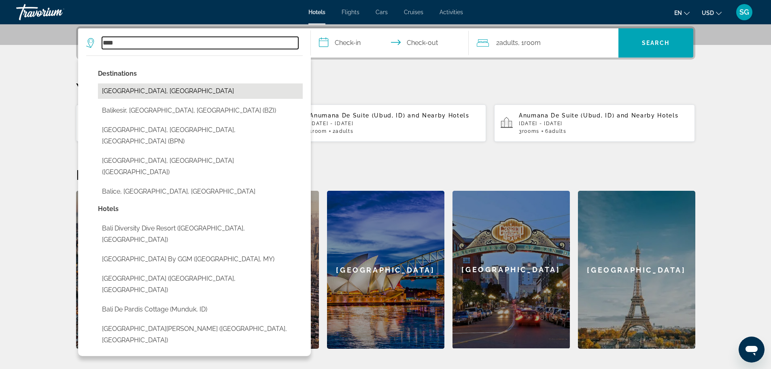
type input "**********"
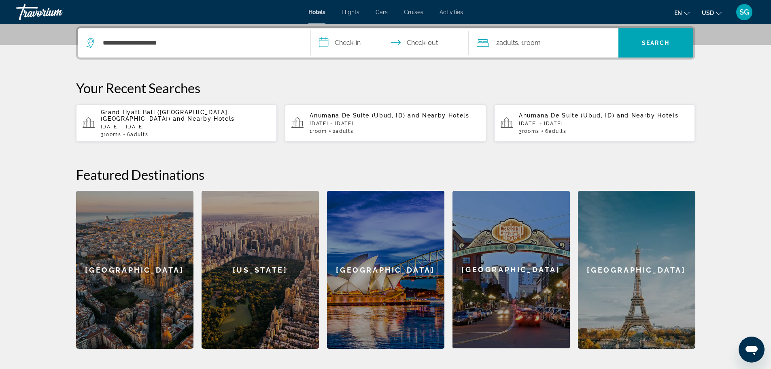
click at [335, 45] on input "**********" at bounding box center [391, 44] width 161 height 32
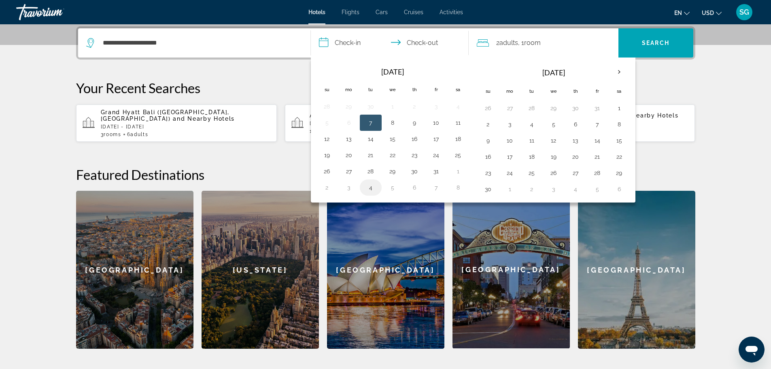
drag, startPoint x: 328, startPoint y: 189, endPoint x: 370, endPoint y: 191, distance: 42.2
click at [333, 189] on button "2" at bounding box center [327, 187] width 13 height 11
click at [393, 188] on button "5" at bounding box center [392, 187] width 13 height 11
type input "**********"
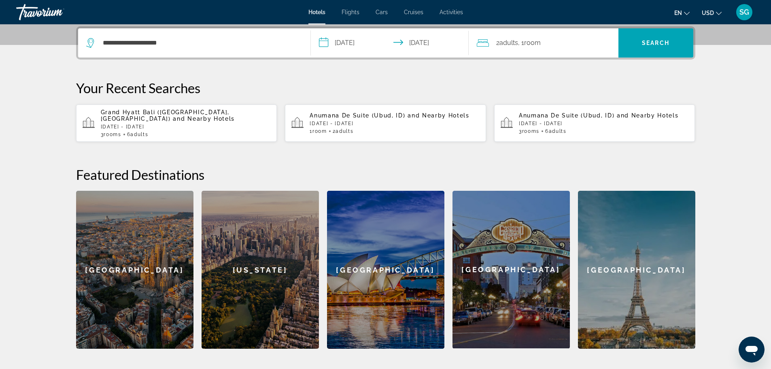
click at [543, 42] on div "2 Adult Adults , 1 Room rooms" at bounding box center [548, 42] width 142 height 11
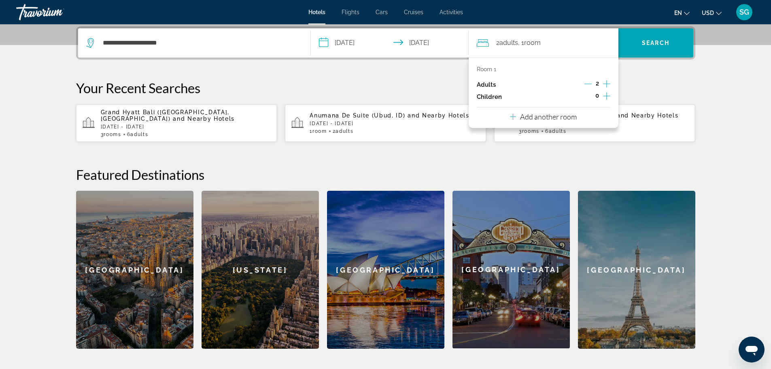
click at [581, 120] on div "Room 1 Adults 2 Children 0 Add another room" at bounding box center [544, 93] width 150 height 70
click at [554, 118] on p "Add another room" at bounding box center [548, 116] width 57 height 9
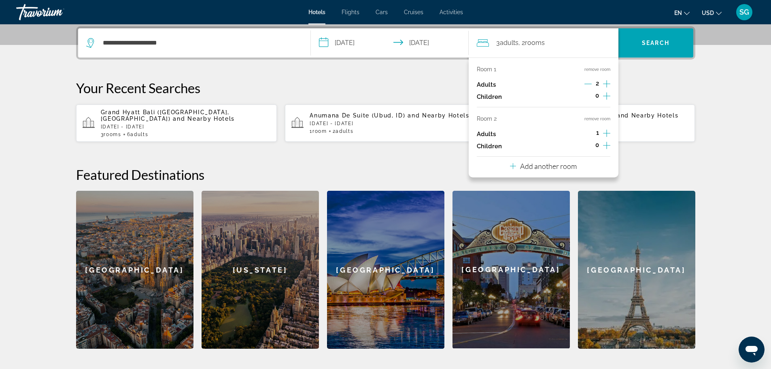
click at [608, 133] on icon "Increment adults" at bounding box center [606, 133] width 7 height 7
click at [560, 161] on button "Add another room" at bounding box center [543, 165] width 67 height 17
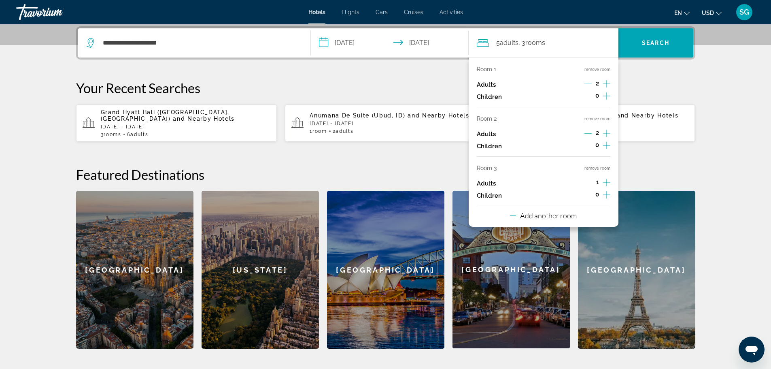
click at [607, 183] on icon "Increment adults" at bounding box center [606, 183] width 7 height 10
click at [671, 37] on span "Search" at bounding box center [656, 42] width 75 height 19
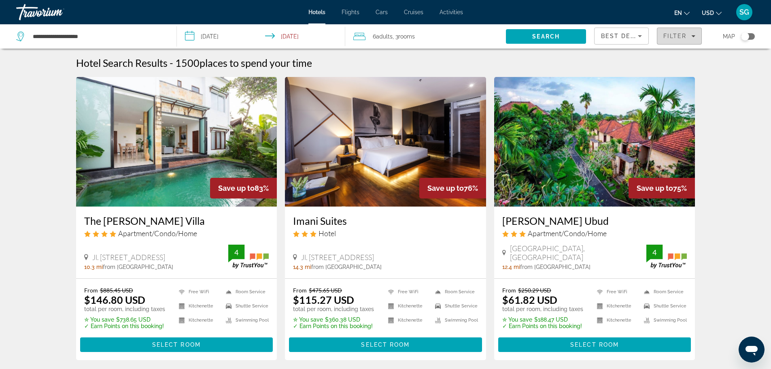
click at [685, 37] on span "Filter" at bounding box center [675, 36] width 23 height 6
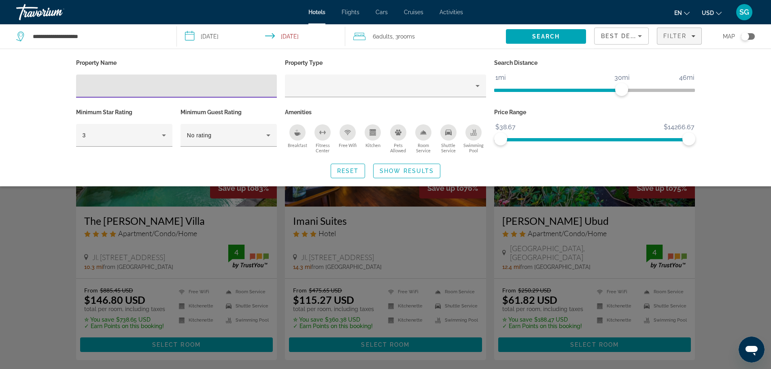
drag, startPoint x: 133, startPoint y: 83, endPoint x: 130, endPoint y: 86, distance: 4.6
click at [130, 86] on input "Hotel Filters" at bounding box center [177, 86] width 188 height 10
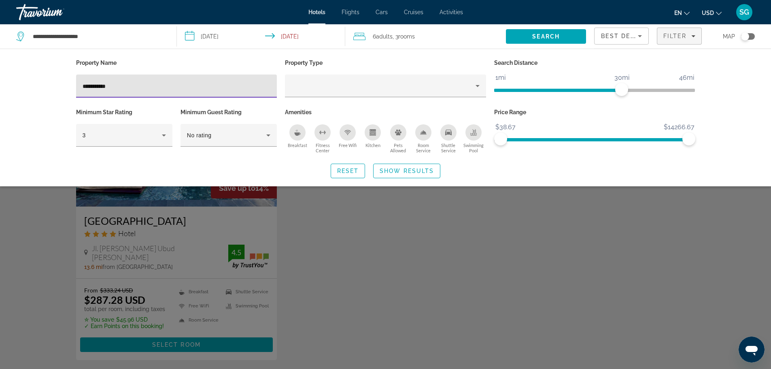
type input "**********"
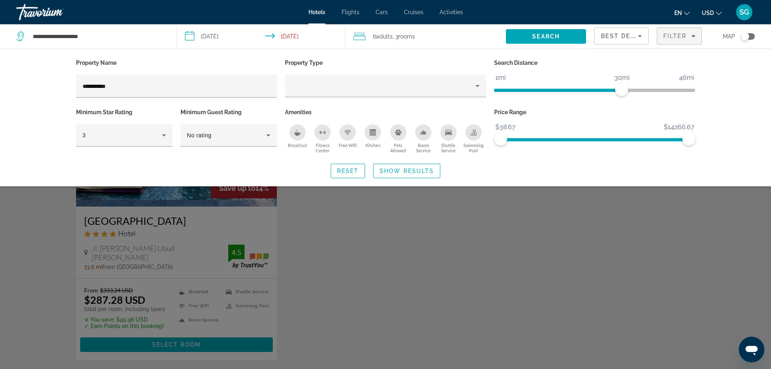
drag, startPoint x: 352, startPoint y: 252, endPoint x: 353, endPoint y: 239, distance: 13.8
click at [354, 251] on div "Search widget" at bounding box center [385, 244] width 771 height 247
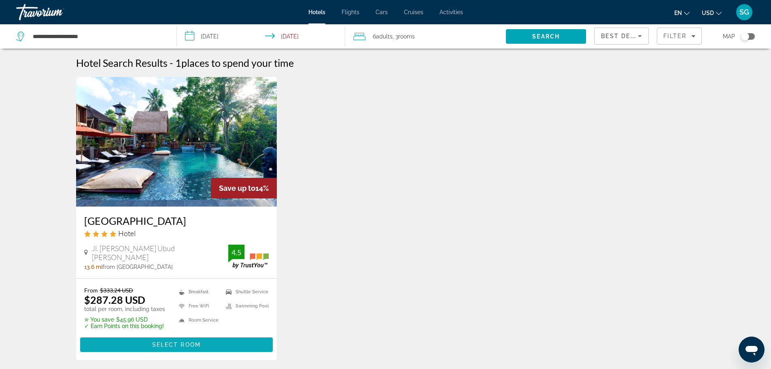
click at [144, 335] on div "From $333.24 USD $287.28 USD total per room, including taxes ✮ You save $45.96 …" at bounding box center [176, 319] width 185 height 65
click at [144, 341] on span "Main content" at bounding box center [176, 344] width 193 height 19
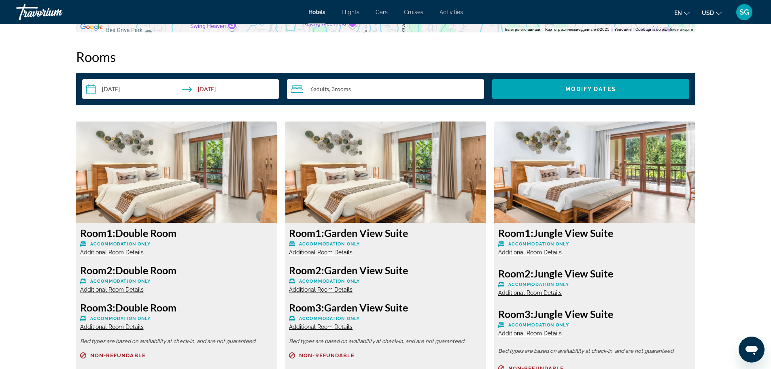
scroll to position [1054, 0]
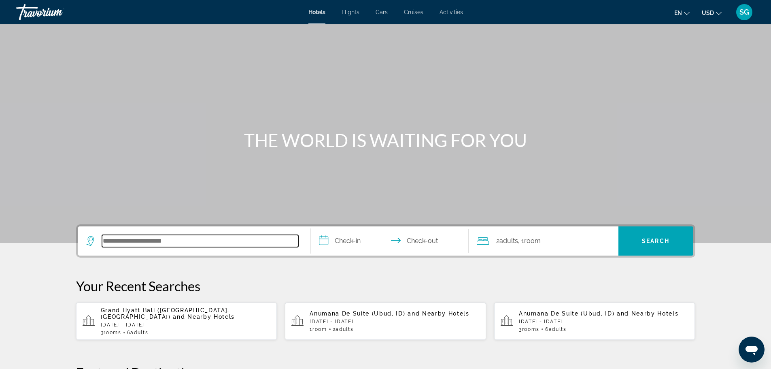
click at [236, 246] on input "Search hotel destination" at bounding box center [200, 241] width 196 height 12
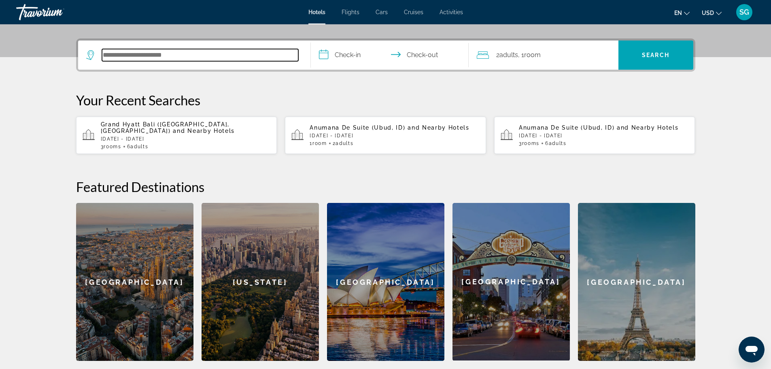
scroll to position [198, 0]
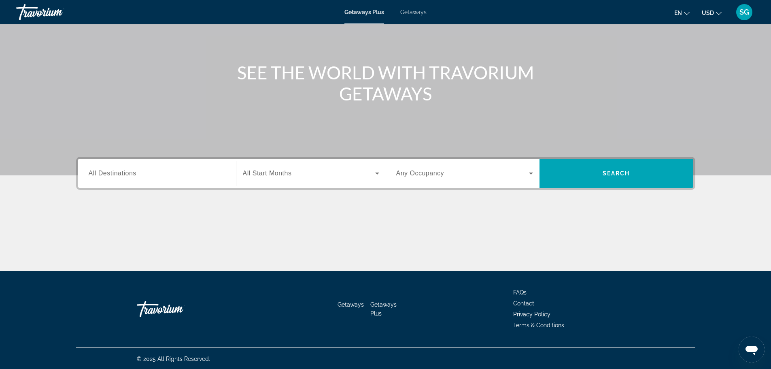
scroll to position [69, 0]
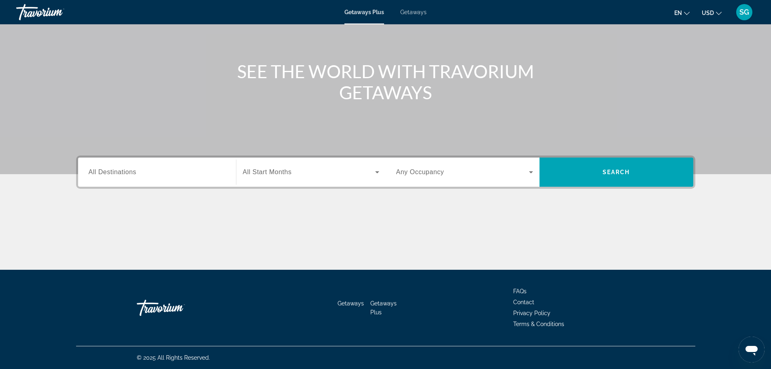
click at [170, 169] on input "Destination All Destinations" at bounding box center [157, 173] width 137 height 10
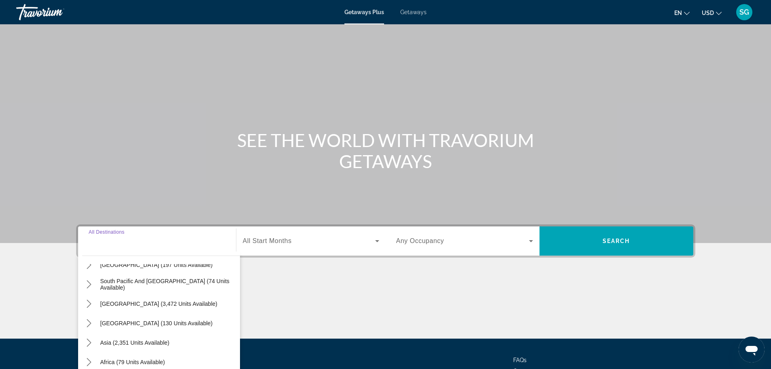
scroll to position [131, 0]
click at [159, 345] on button "Asia (2,351 units available)" at bounding box center [134, 341] width 77 height 15
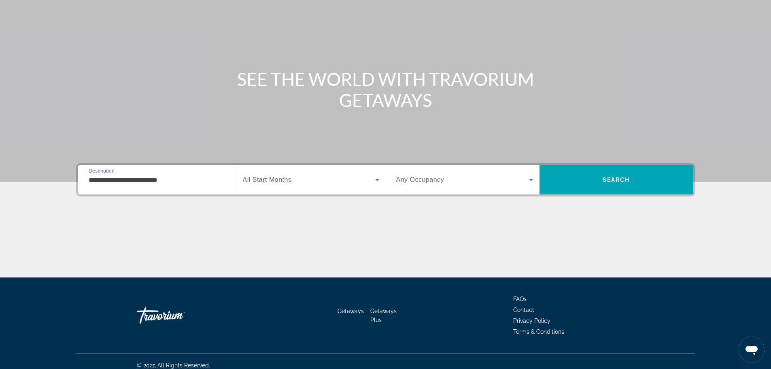
scroll to position [69, 0]
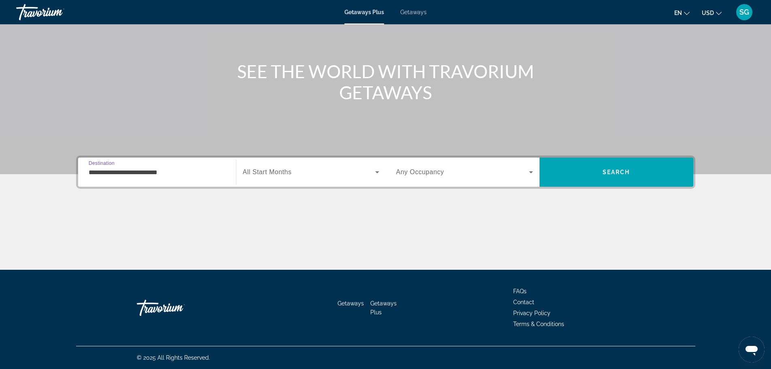
click at [153, 171] on input "**********" at bounding box center [157, 173] width 137 height 10
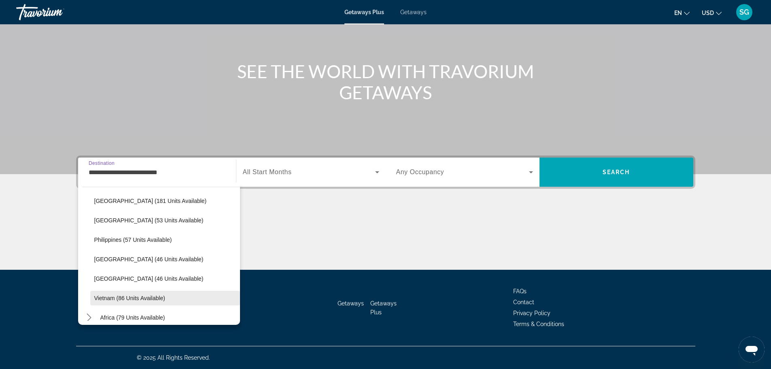
scroll to position [285, 0]
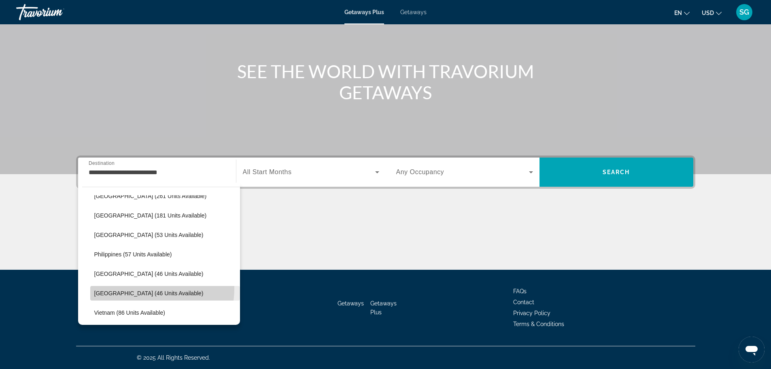
click at [142, 288] on span "Select destination: Thailand (46 units available)" at bounding box center [165, 292] width 150 height 19
type input "**********"
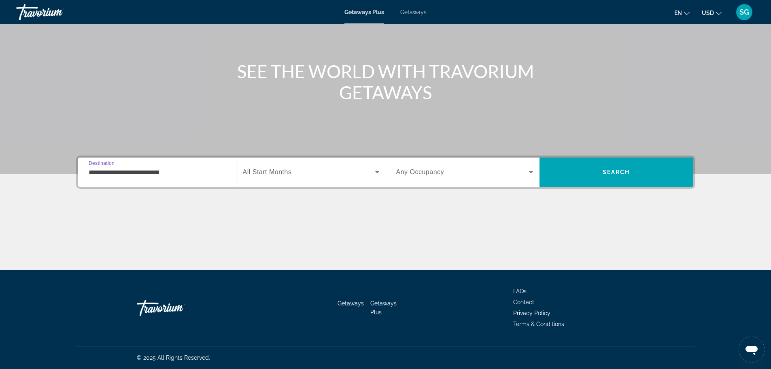
click at [278, 181] on div "Search widget" at bounding box center [311, 172] width 136 height 23
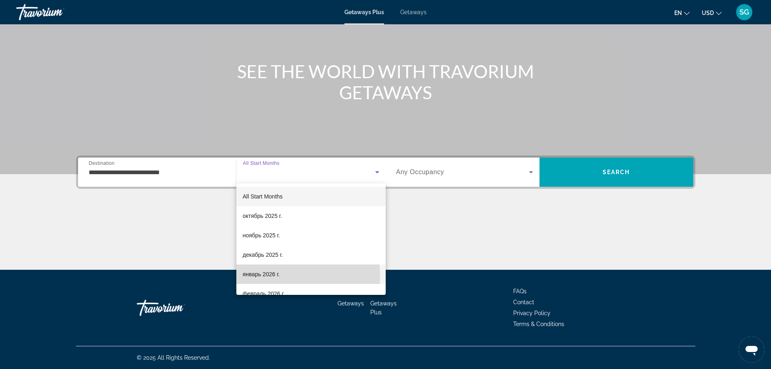
click at [253, 276] on span "январь 2026 г." at bounding box center [261, 274] width 37 height 10
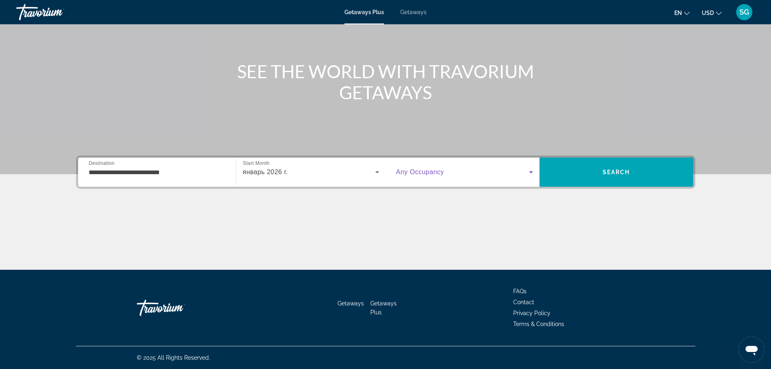
click at [525, 172] on span "Search widget" at bounding box center [462, 172] width 133 height 10
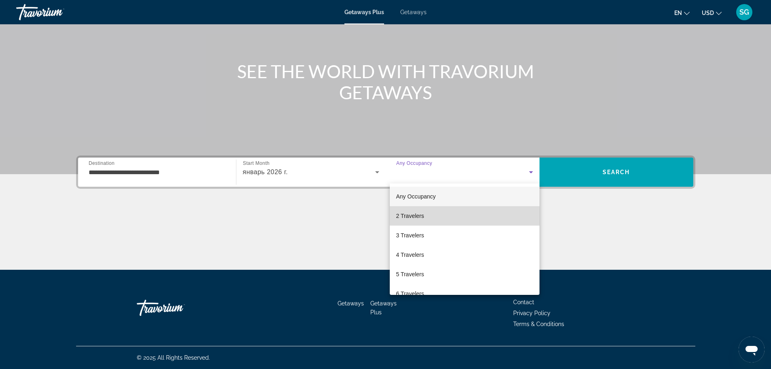
click at [477, 214] on mat-option "2 Travelers" at bounding box center [465, 215] width 150 height 19
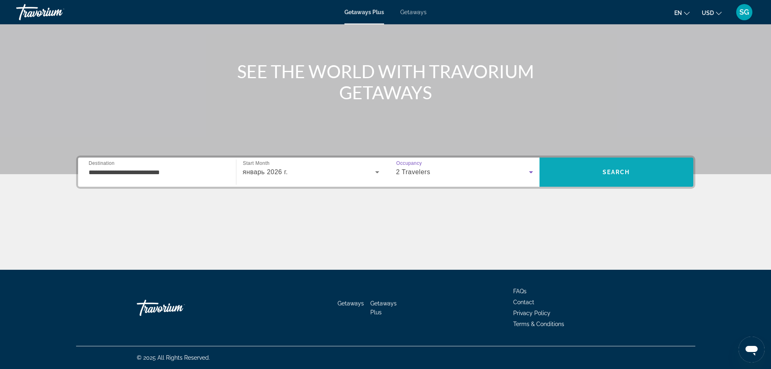
click at [615, 166] on span "Search" at bounding box center [617, 171] width 154 height 19
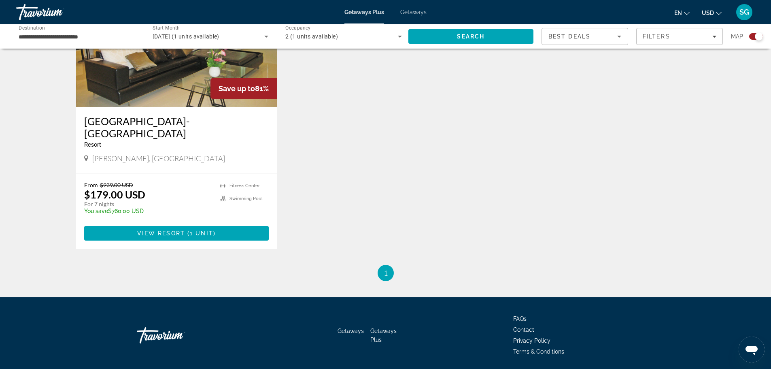
scroll to position [366, 0]
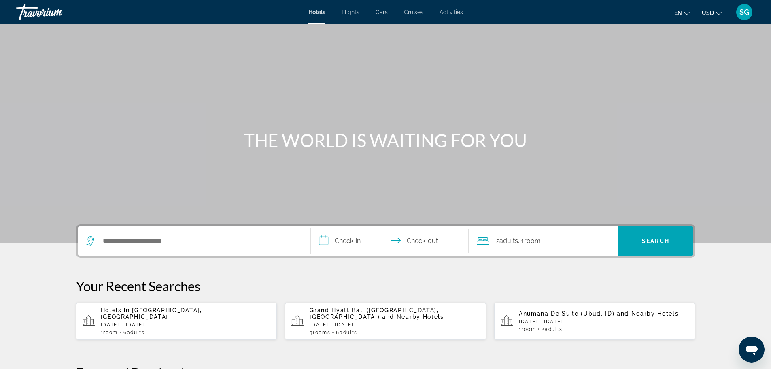
click at [136, 234] on div "Search widget" at bounding box center [194, 240] width 216 height 29
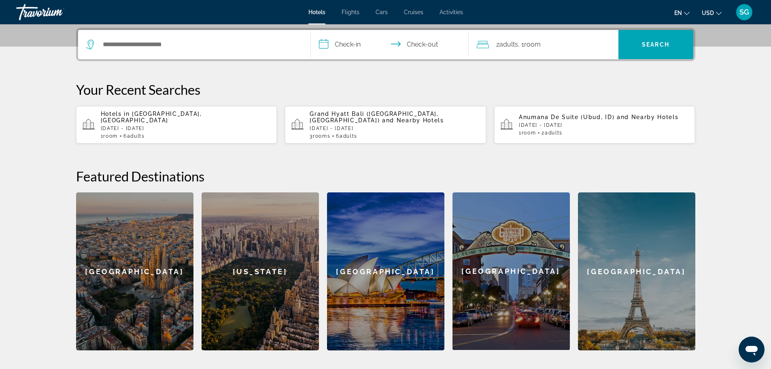
scroll to position [198, 0]
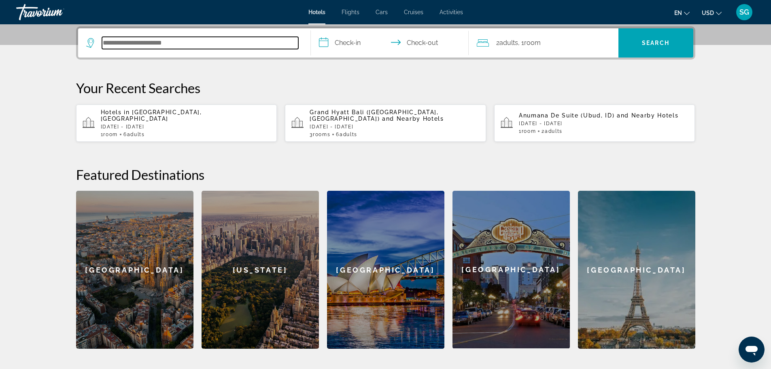
click at [134, 43] on input "Search hotel destination" at bounding box center [200, 43] width 196 height 12
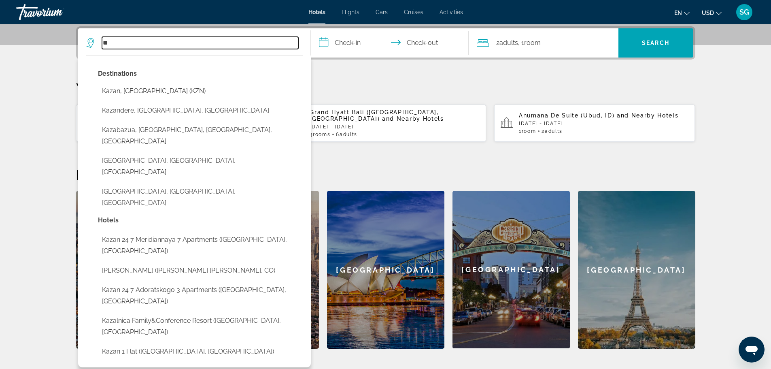
type input "*"
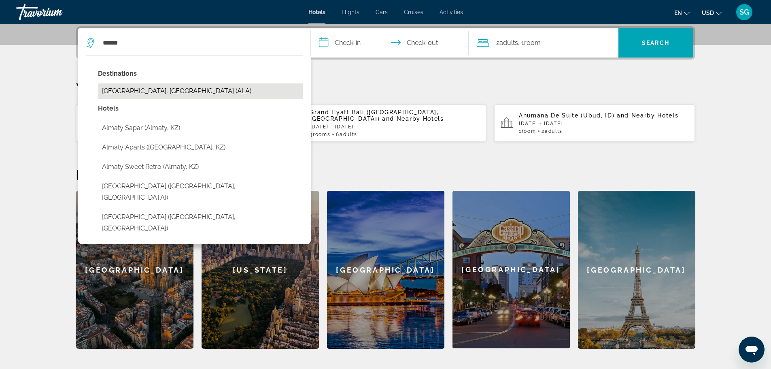
click at [223, 85] on button "[GEOGRAPHIC_DATA], [GEOGRAPHIC_DATA] (ALA)" at bounding box center [200, 90] width 205 height 15
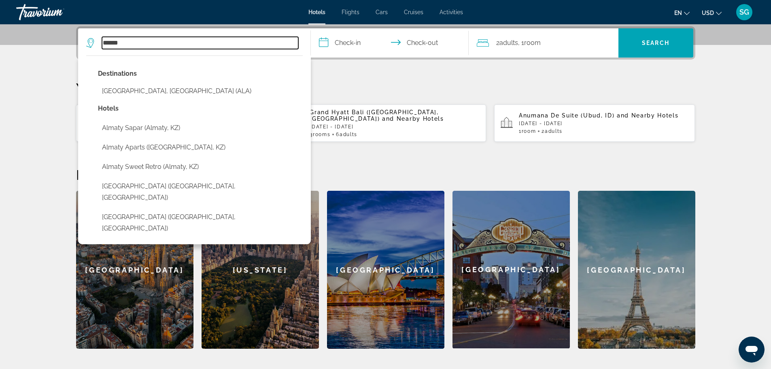
type input "**********"
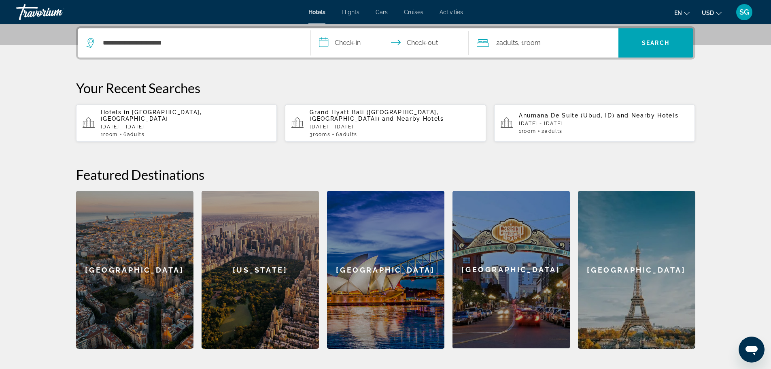
click at [352, 45] on input "**********" at bounding box center [391, 44] width 161 height 32
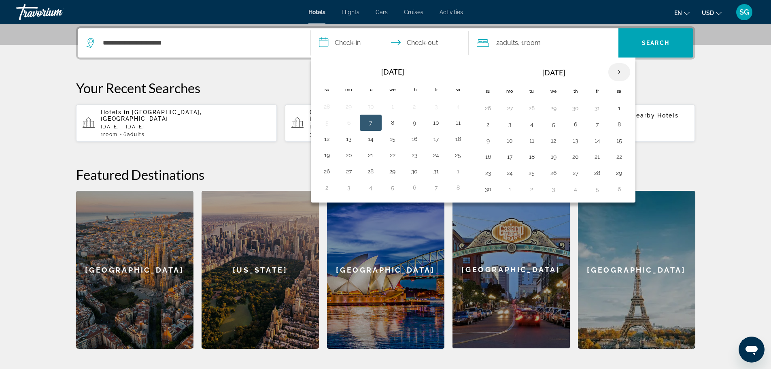
click at [621, 70] on th "Next month" at bounding box center [620, 72] width 22 height 18
click at [621, 69] on th "Next month" at bounding box center [620, 72] width 22 height 18
click at [364, 173] on button "30" at bounding box center [370, 172] width 13 height 11
click at [411, 175] on button "1" at bounding box center [414, 172] width 13 height 11
type input "**********"
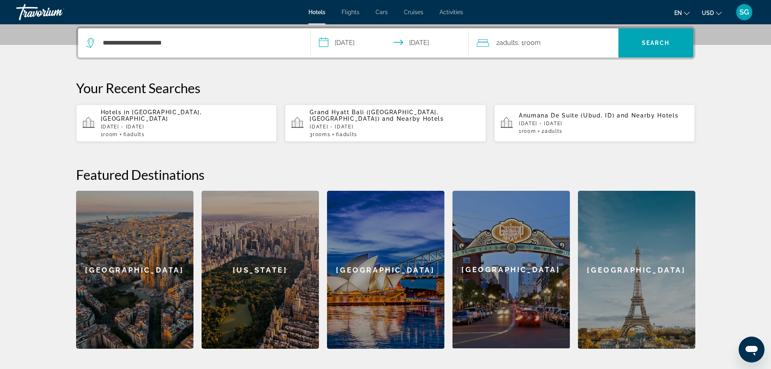
click at [541, 43] on span "Room" at bounding box center [532, 43] width 17 height 8
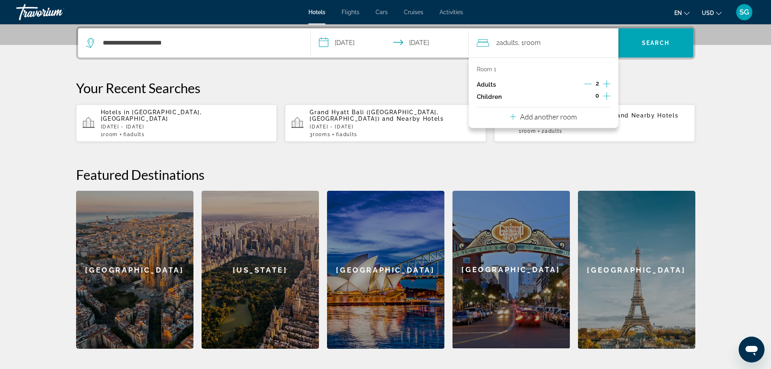
click at [572, 111] on button "Add another room" at bounding box center [543, 115] width 67 height 17
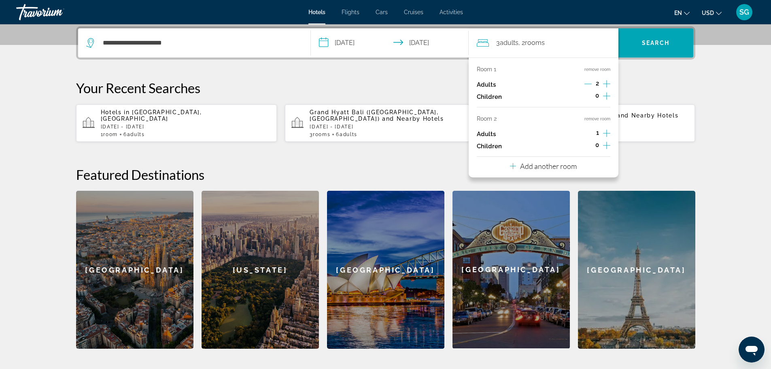
click at [609, 132] on icon "Increment adults" at bounding box center [606, 133] width 7 height 10
click at [606, 98] on icon "Increment children" at bounding box center [606, 96] width 7 height 10
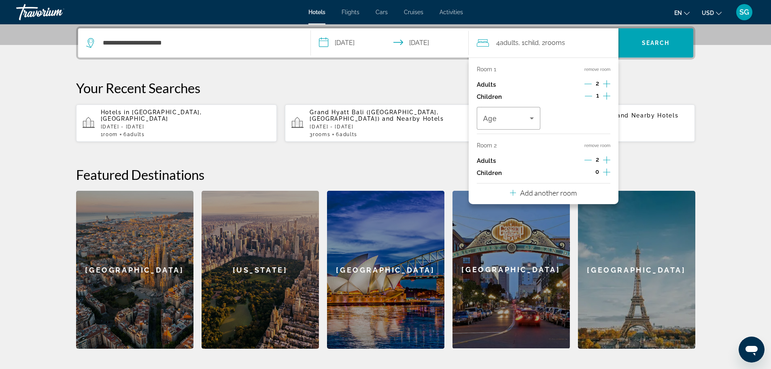
click at [606, 98] on icon "Increment children" at bounding box center [606, 96] width 7 height 10
click at [608, 171] on icon "Increment children" at bounding box center [606, 172] width 7 height 10
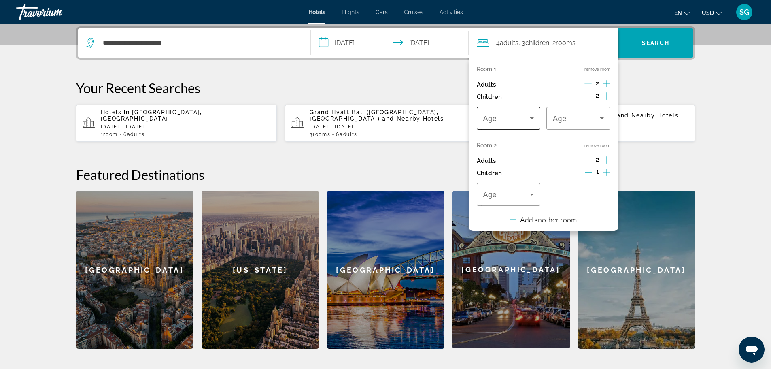
click at [537, 123] on div "Age" at bounding box center [509, 118] width 64 height 23
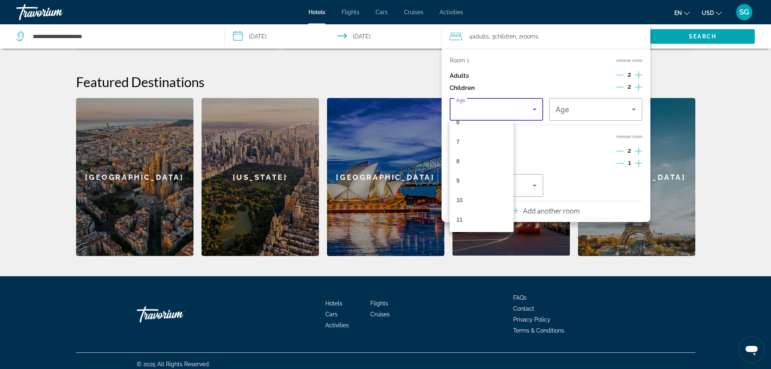
scroll to position [124, 0]
click at [473, 149] on mat-option "7" at bounding box center [482, 145] width 64 height 19
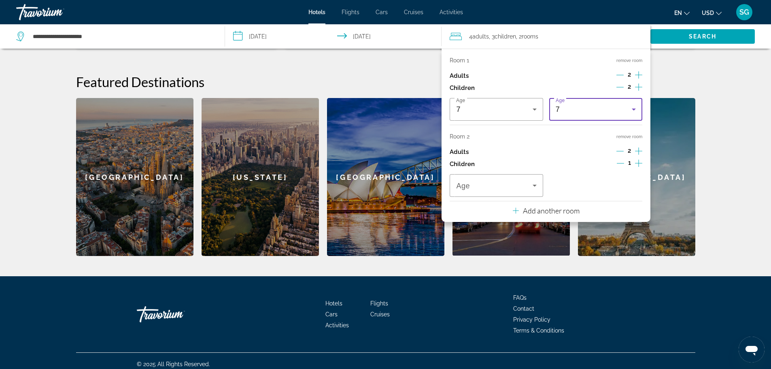
click at [565, 110] on div "7" at bounding box center [594, 109] width 76 height 10
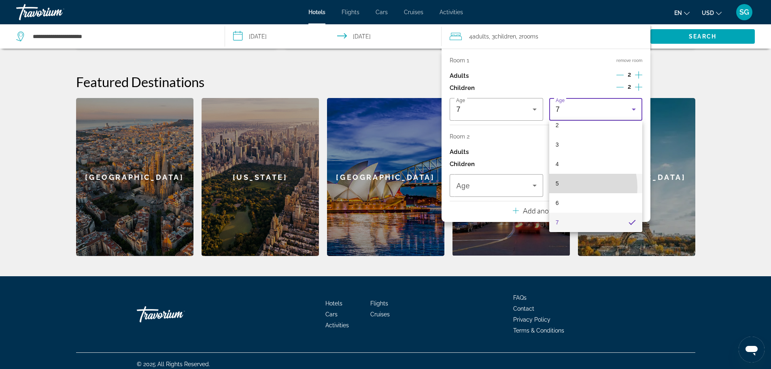
click at [567, 188] on mat-option "5" at bounding box center [596, 183] width 93 height 19
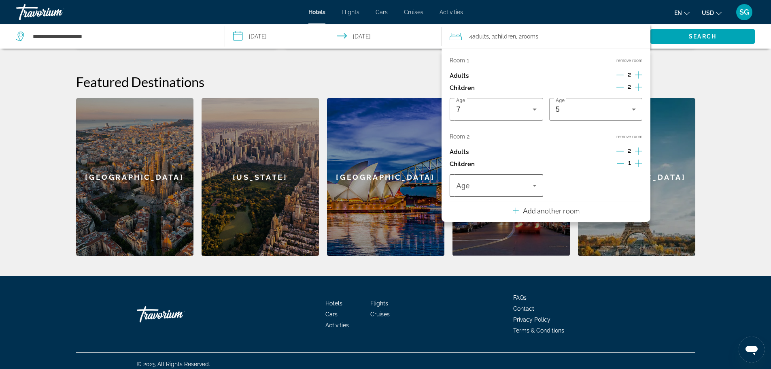
click at [508, 188] on span "Travelers: 4 adults, 3 children" at bounding box center [494, 186] width 76 height 10
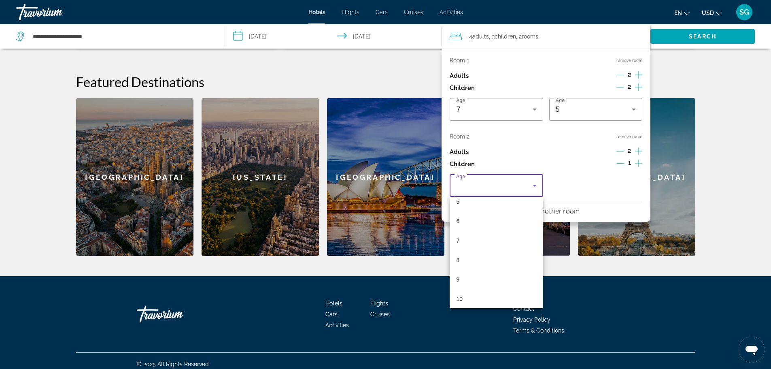
scroll to position [245, 0]
click at [472, 240] on mat-option "14" at bounding box center [496, 236] width 93 height 19
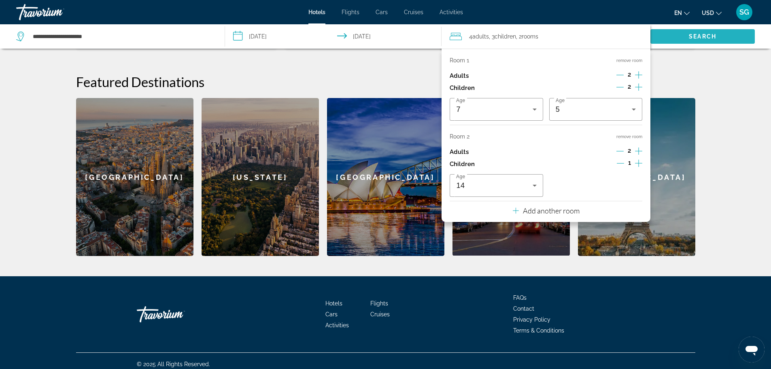
click at [720, 39] on span "Search" at bounding box center [703, 36] width 104 height 19
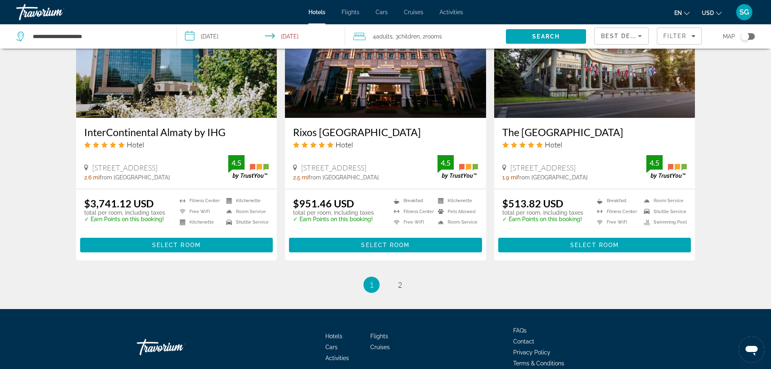
scroll to position [1004, 0]
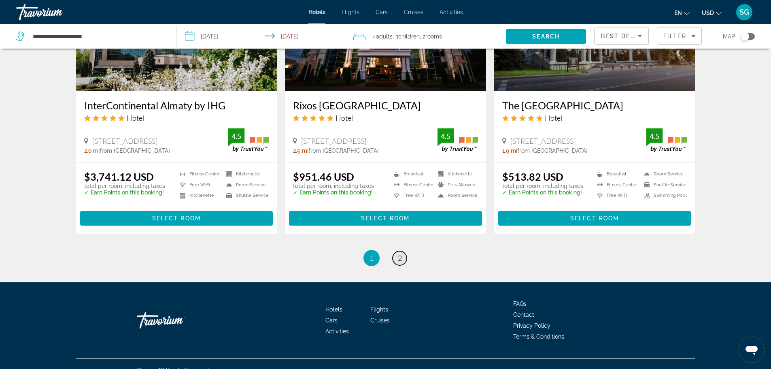
click at [402, 251] on link "page 2" at bounding box center [400, 258] width 14 height 14
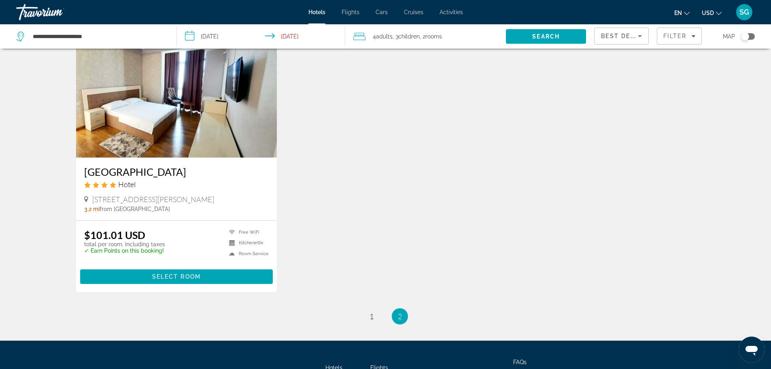
scroll to position [129, 0]
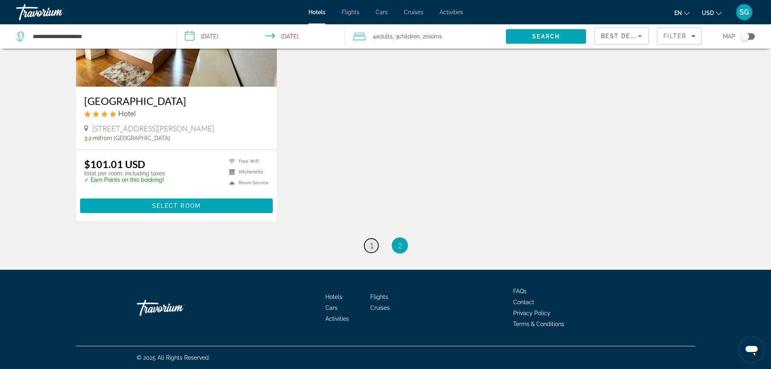
click at [366, 244] on link "page 1" at bounding box center [371, 246] width 14 height 14
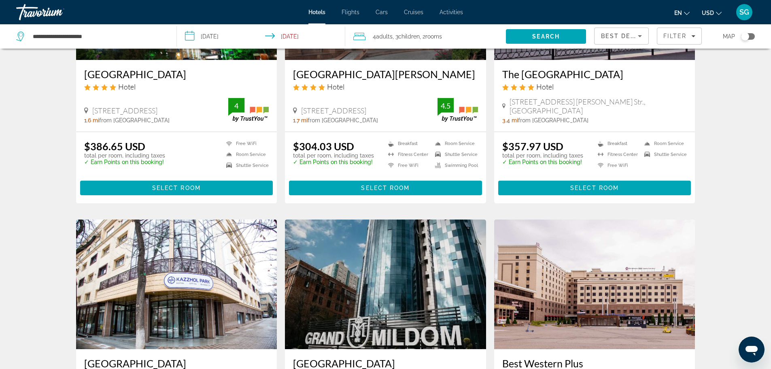
scroll to position [445, 0]
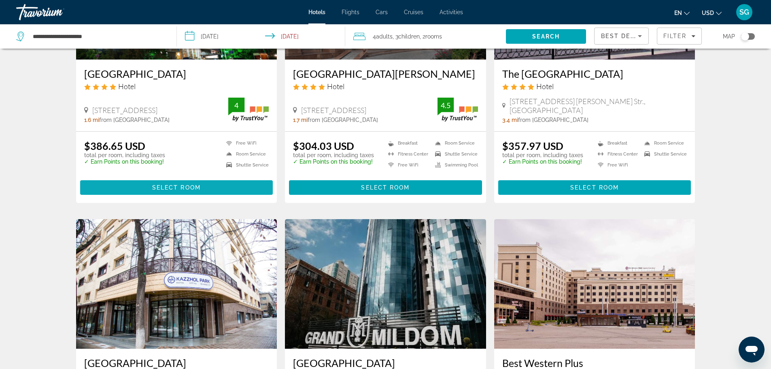
click at [162, 188] on span "Select Room" at bounding box center [176, 187] width 49 height 6
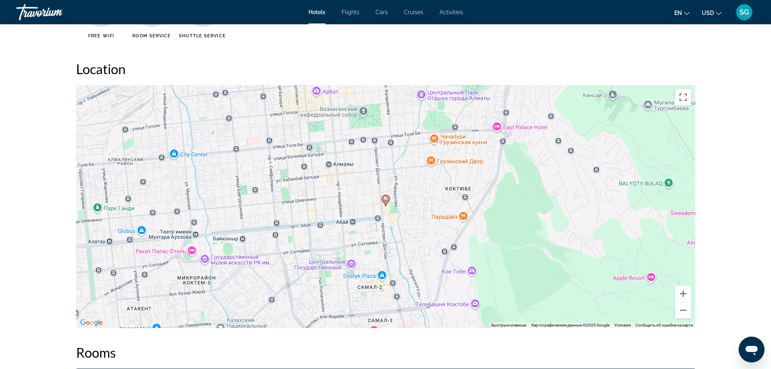
scroll to position [729, 0]
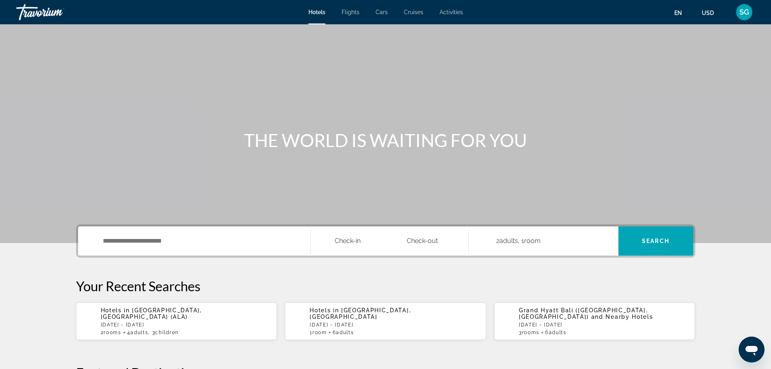
click at [190, 234] on div "Search widget" at bounding box center [194, 240] width 216 height 29
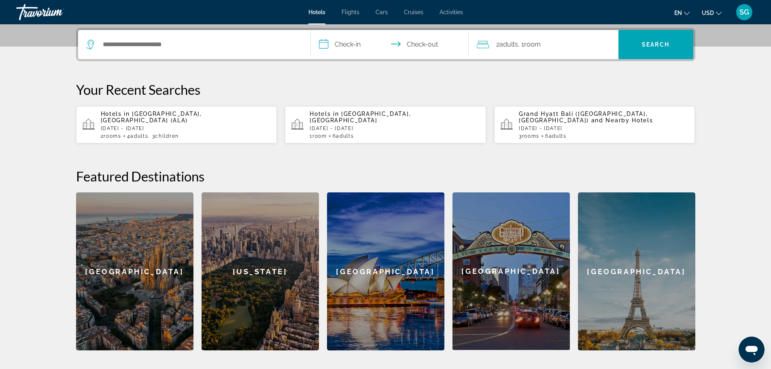
scroll to position [198, 0]
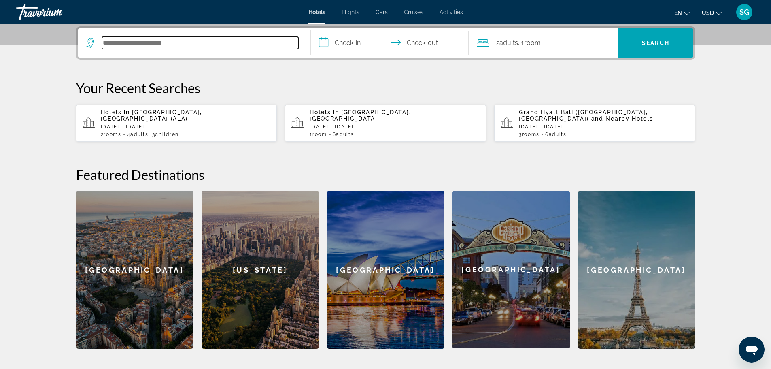
click at [192, 38] on input "Search hotel destination" at bounding box center [200, 43] width 196 height 12
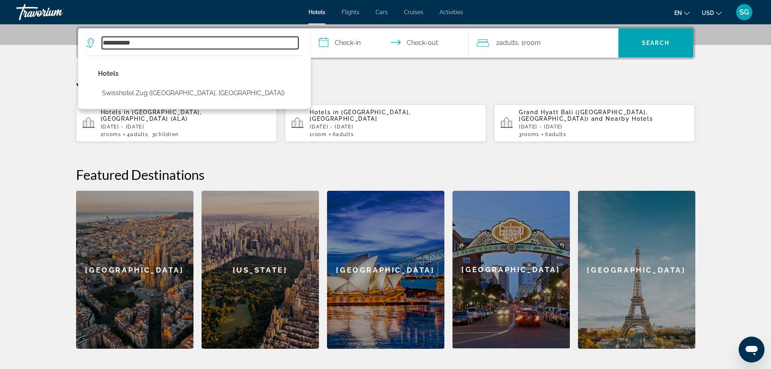
click at [123, 41] on input "**********" at bounding box center [200, 43] width 196 height 12
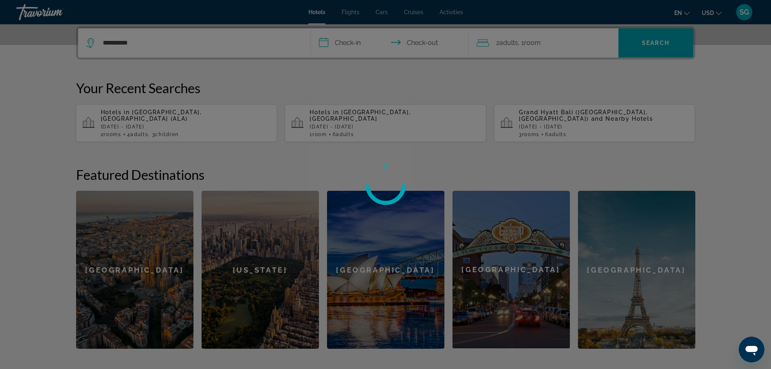
click at [141, 43] on div at bounding box center [385, 184] width 771 height 369
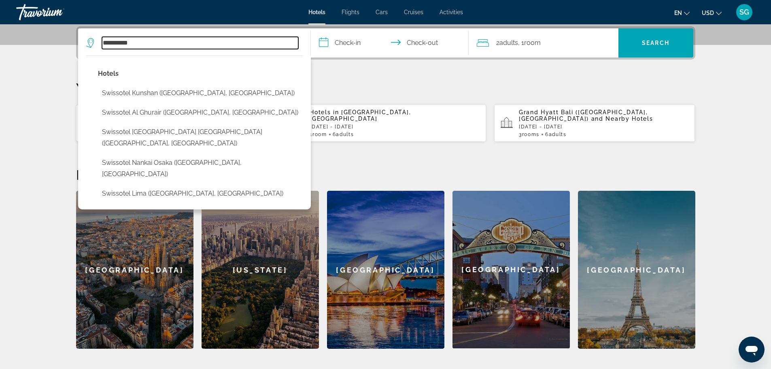
click at [141, 43] on input "*********" at bounding box center [200, 43] width 196 height 12
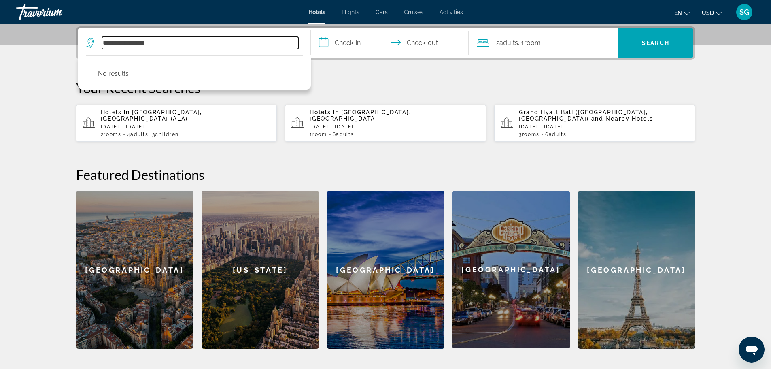
drag, startPoint x: 166, startPoint y: 45, endPoint x: 149, endPoint y: 43, distance: 16.8
click at [149, 43] on input "**********" at bounding box center [200, 43] width 196 height 12
click at [134, 41] on input "**********" at bounding box center [200, 43] width 196 height 12
click at [155, 38] on input "**********" at bounding box center [200, 43] width 196 height 12
type input "**********"
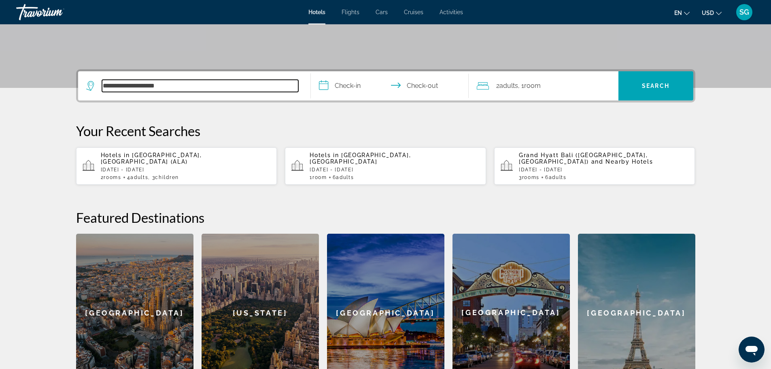
scroll to position [48, 0]
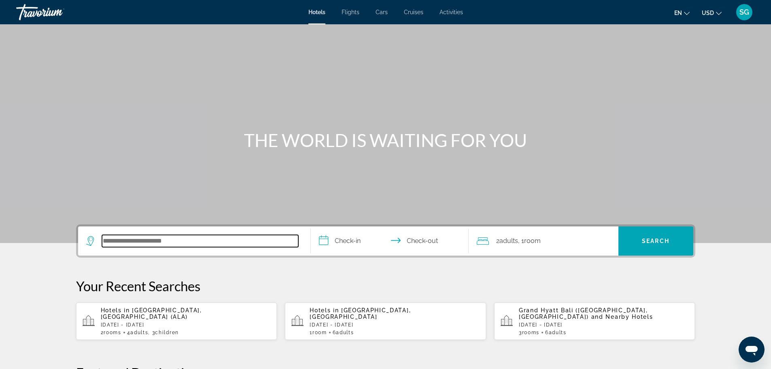
click at [127, 245] on input "Search hotel destination" at bounding box center [200, 241] width 196 height 12
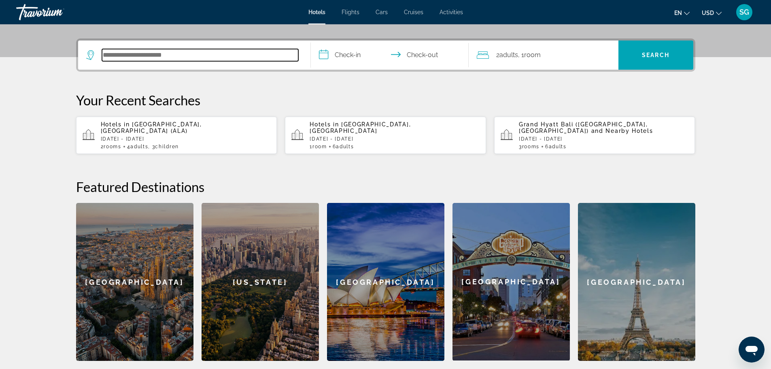
scroll to position [198, 0]
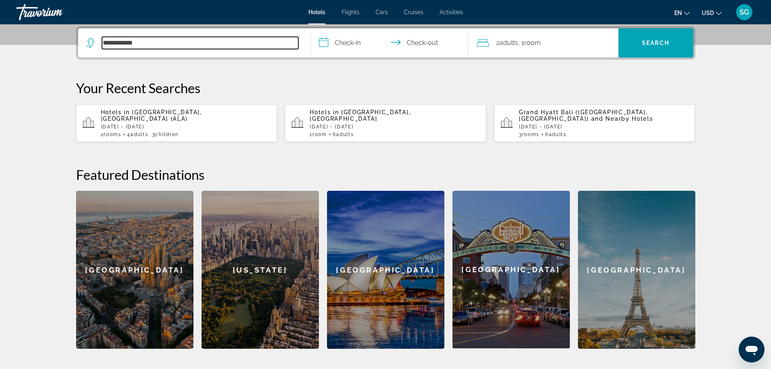
drag, startPoint x: 180, startPoint y: 45, endPoint x: 13, endPoint y: 40, distance: 167.3
click at [13, 40] on section "**********" at bounding box center [385, 75] width 771 height 547
paste input "**********"
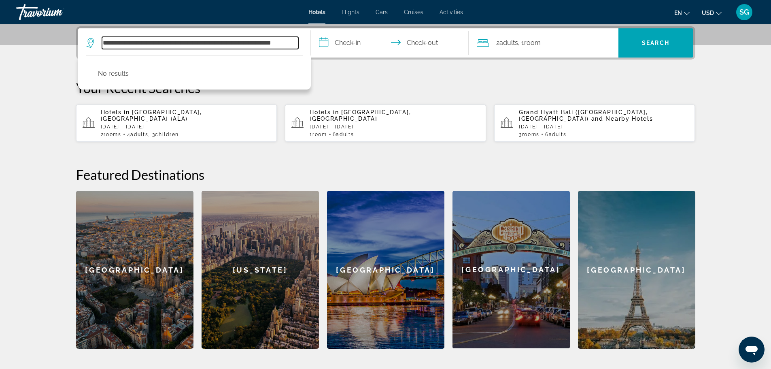
type input "**********"
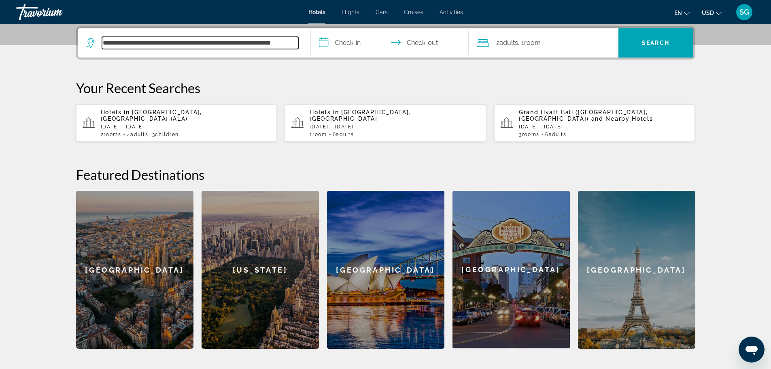
scroll to position [0, 0]
